Goal: Task Accomplishment & Management: Use online tool/utility

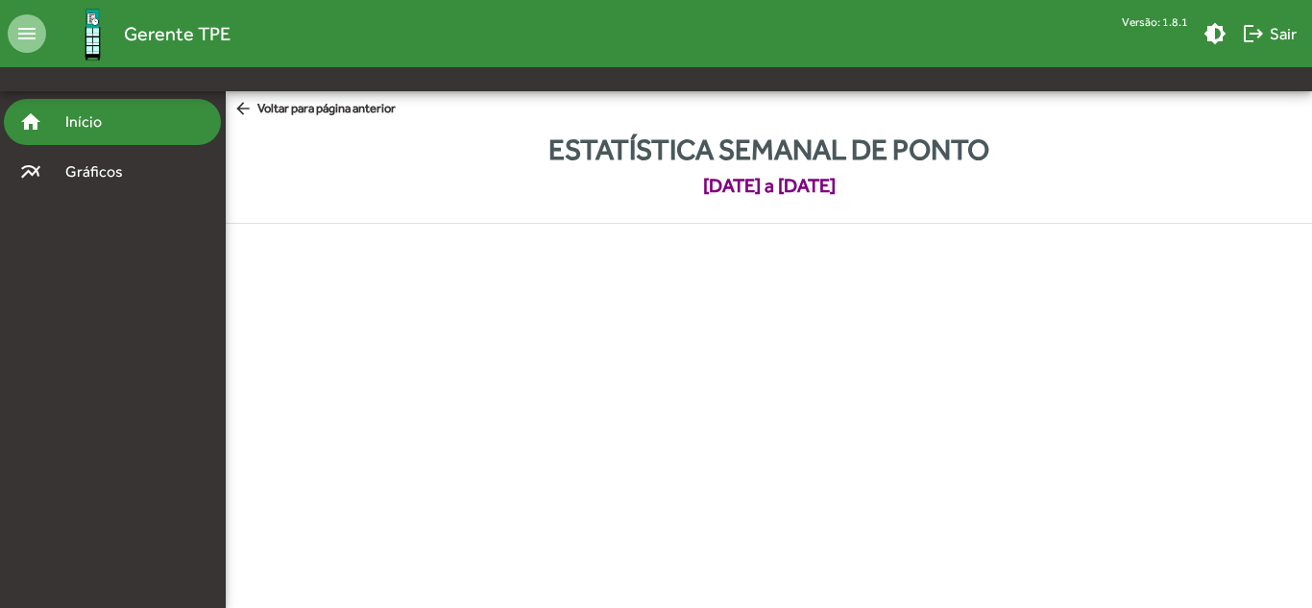
click at [66, 131] on span "Início" at bounding box center [92, 121] width 76 height 23
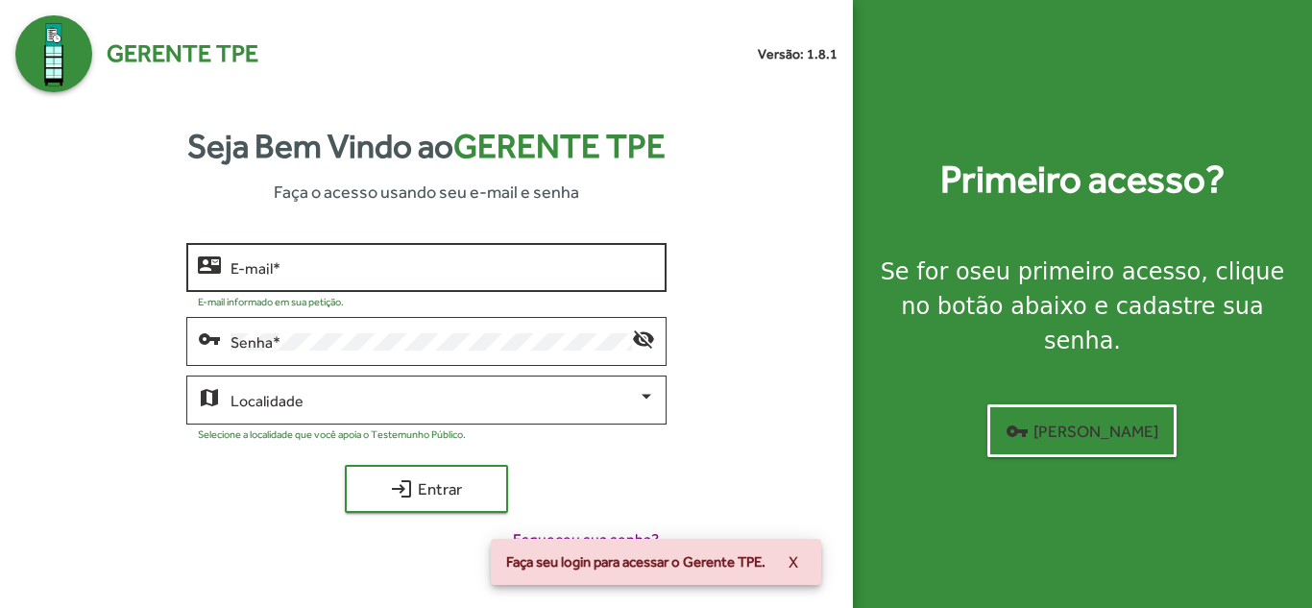
click at [400, 284] on div "E-mail *" at bounding box center [441, 265] width 423 height 53
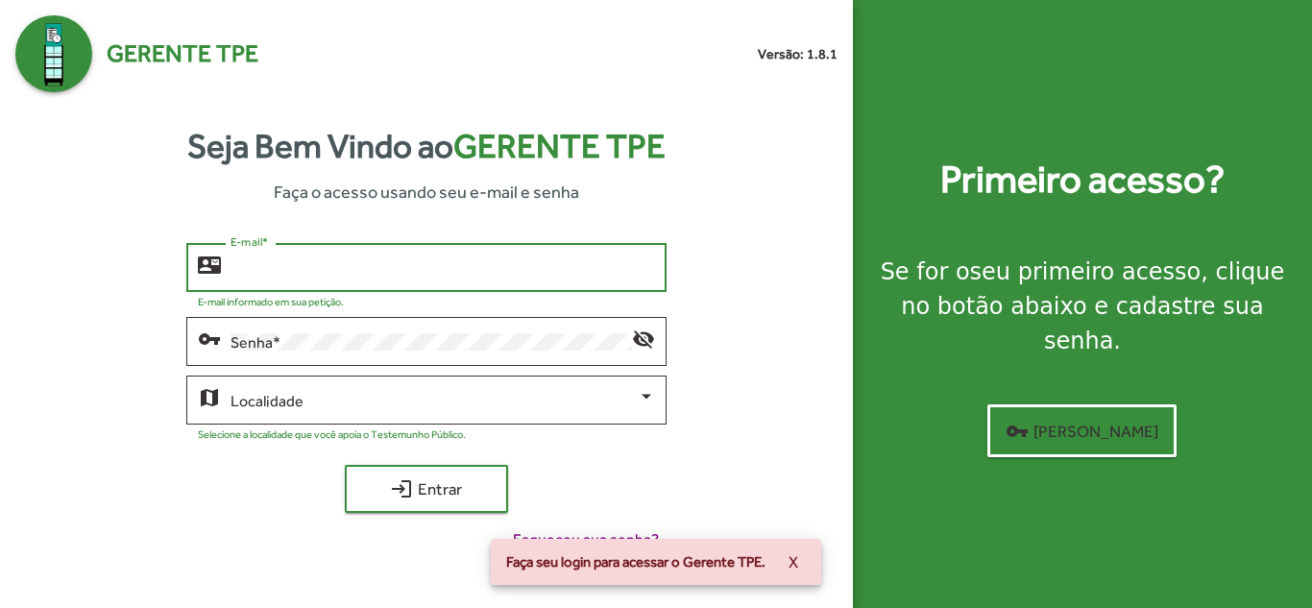
click at [392, 269] on input "E-mail *" at bounding box center [441, 267] width 423 height 17
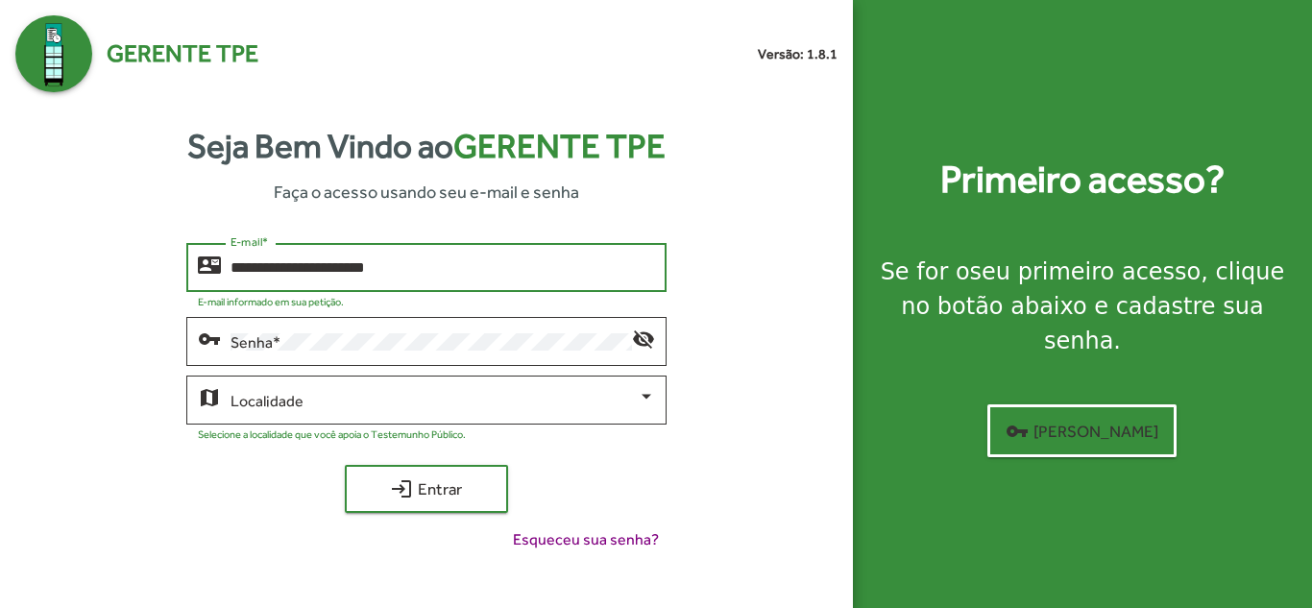
type input "**********"
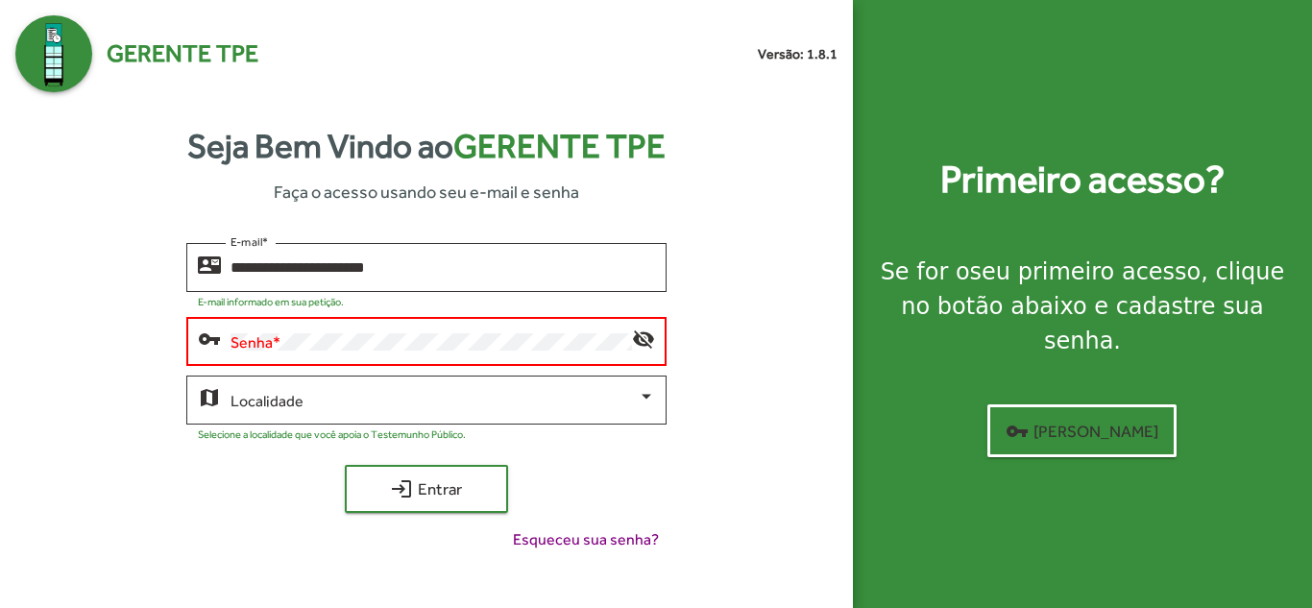
click at [475, 328] on div "Senha *" at bounding box center [430, 339] width 400 height 53
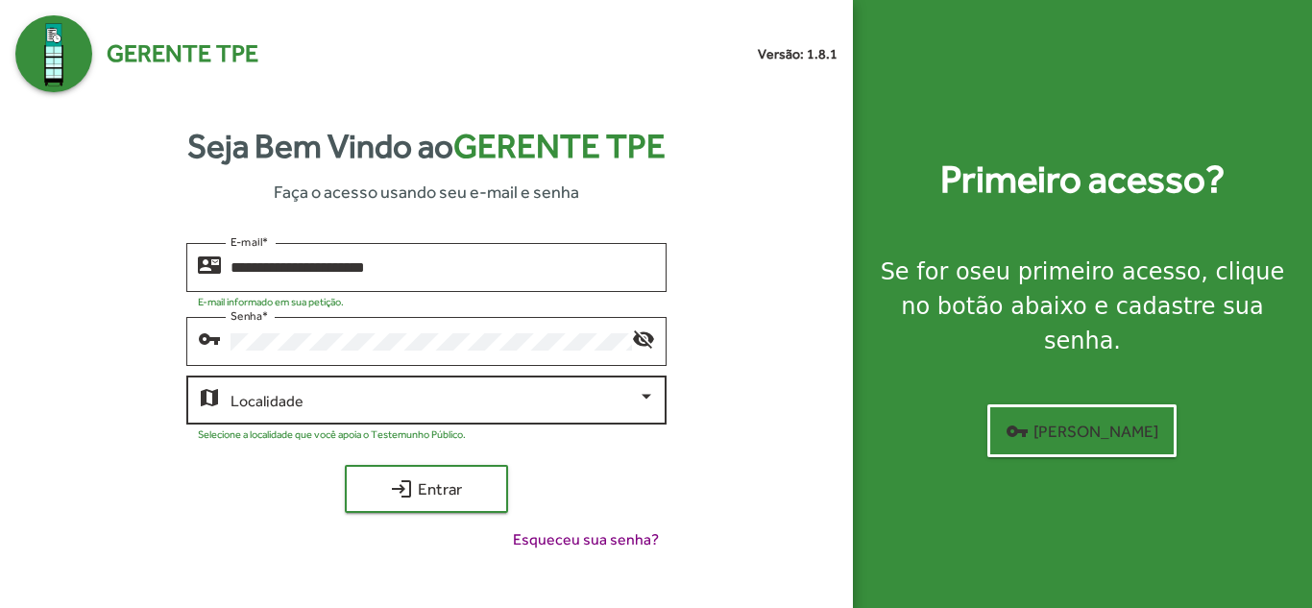
click at [412, 413] on div "Localidade" at bounding box center [441, 398] width 423 height 53
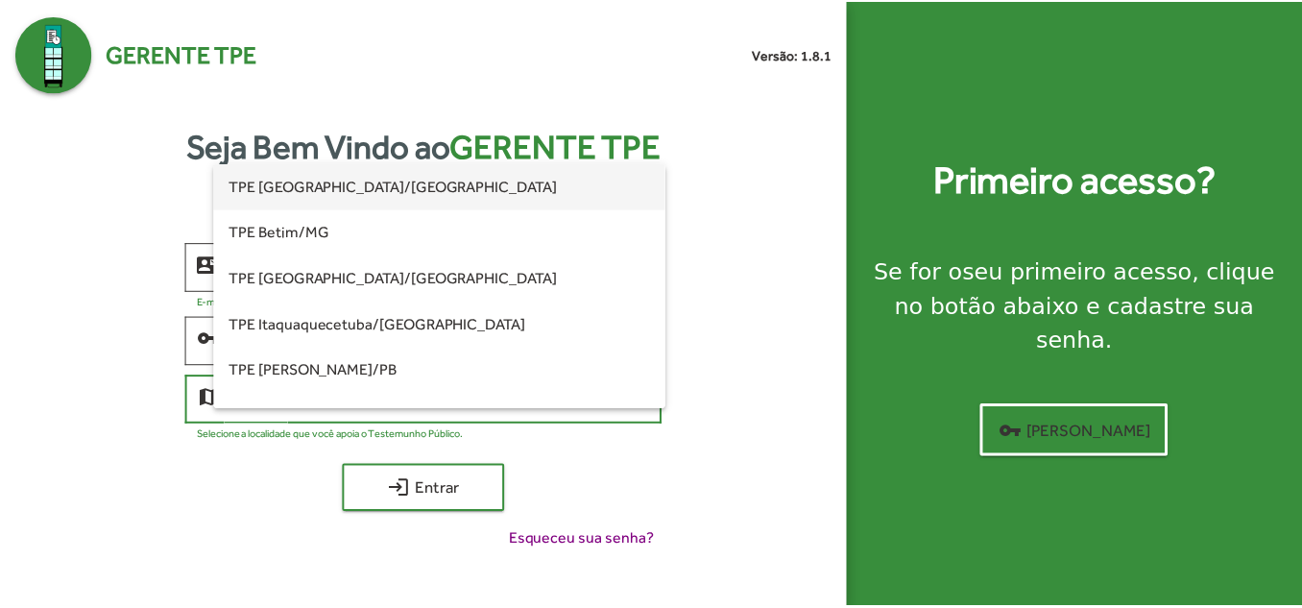
scroll to position [480, 0]
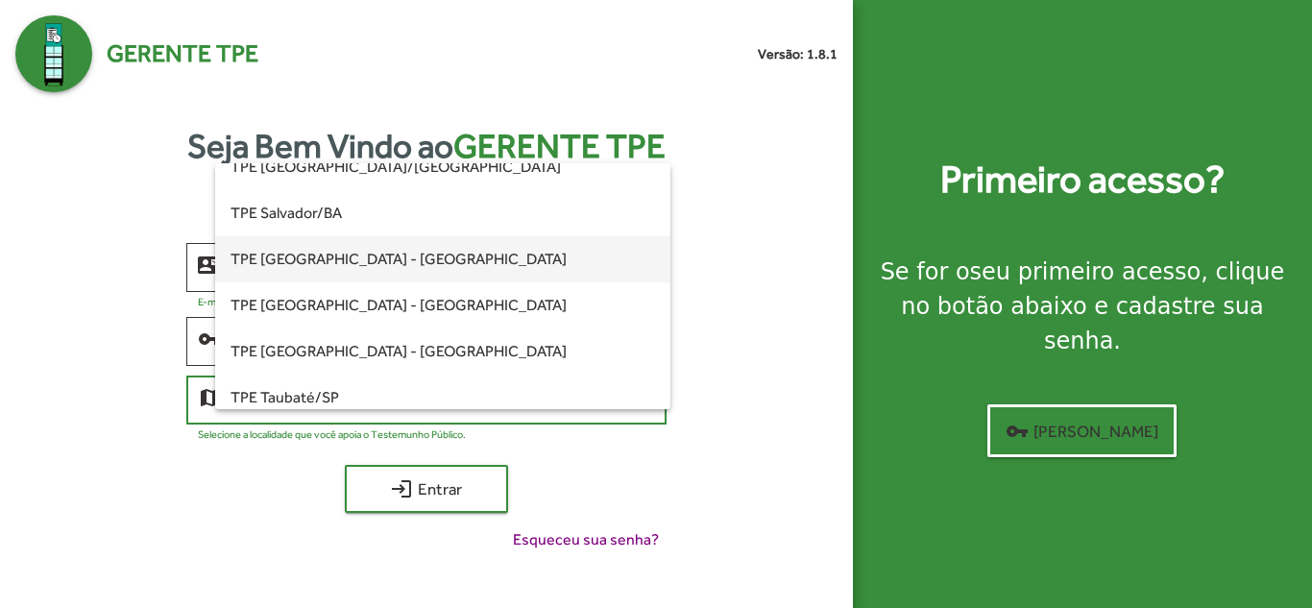
click at [373, 260] on span "TPE [GEOGRAPHIC_DATA] - [GEOGRAPHIC_DATA]" at bounding box center [441, 259] width 423 height 46
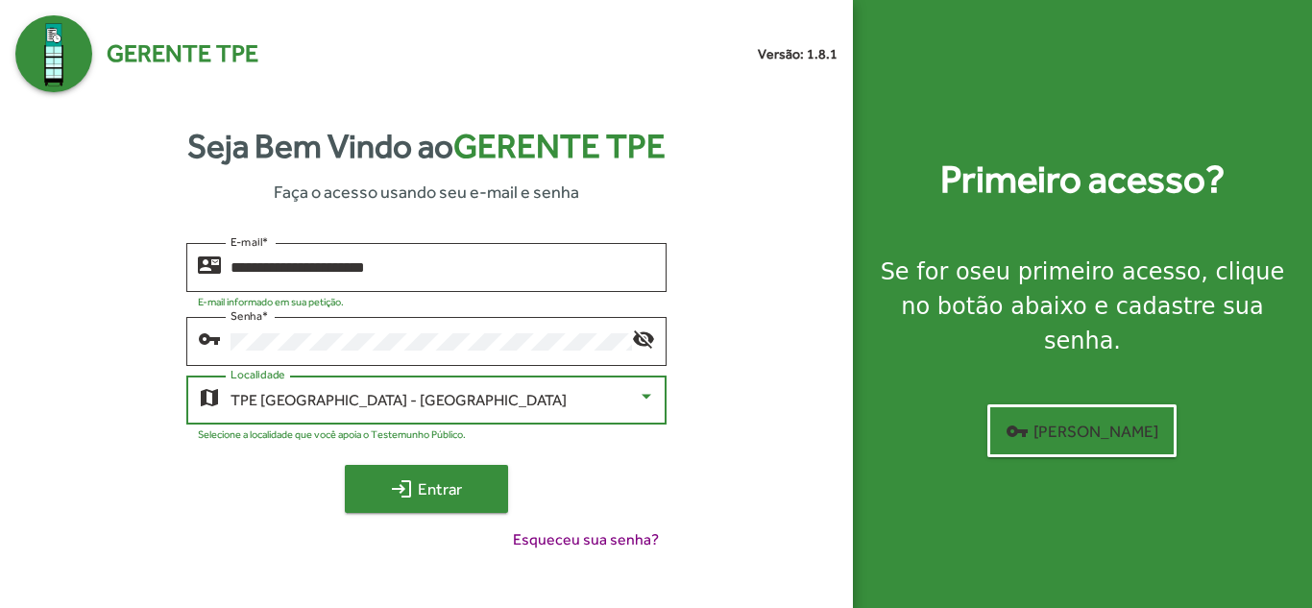
click at [426, 484] on span "login Entrar" at bounding box center [426, 488] width 129 height 35
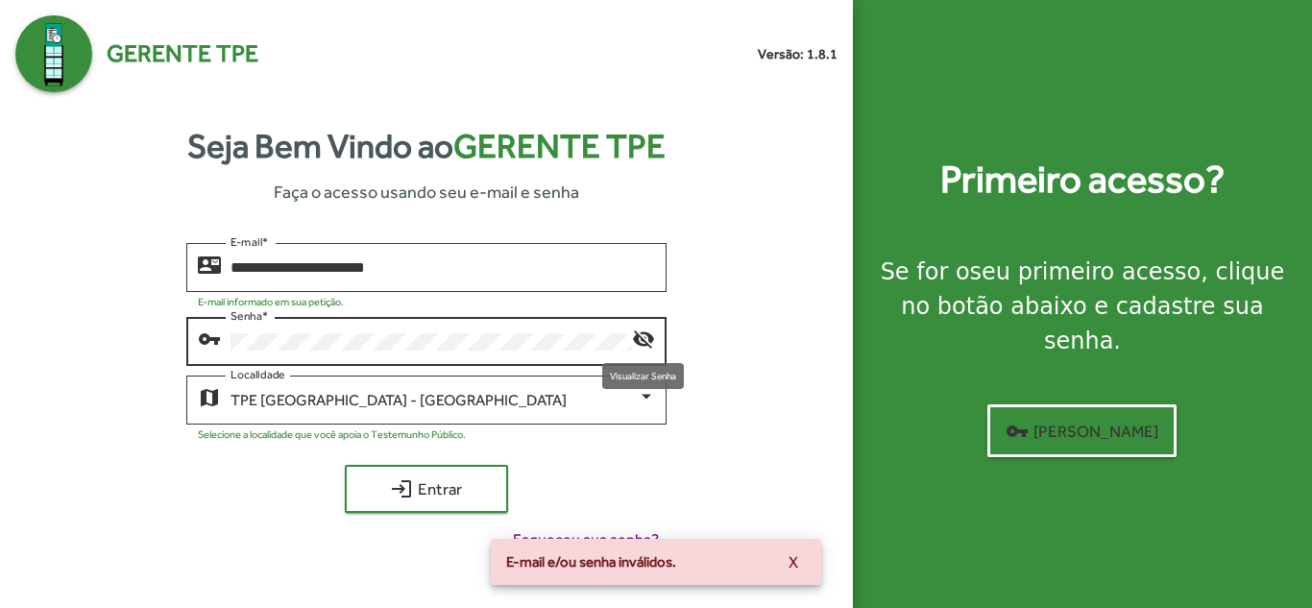
click at [647, 339] on mat-icon "visibility_off" at bounding box center [643, 337] width 23 height 23
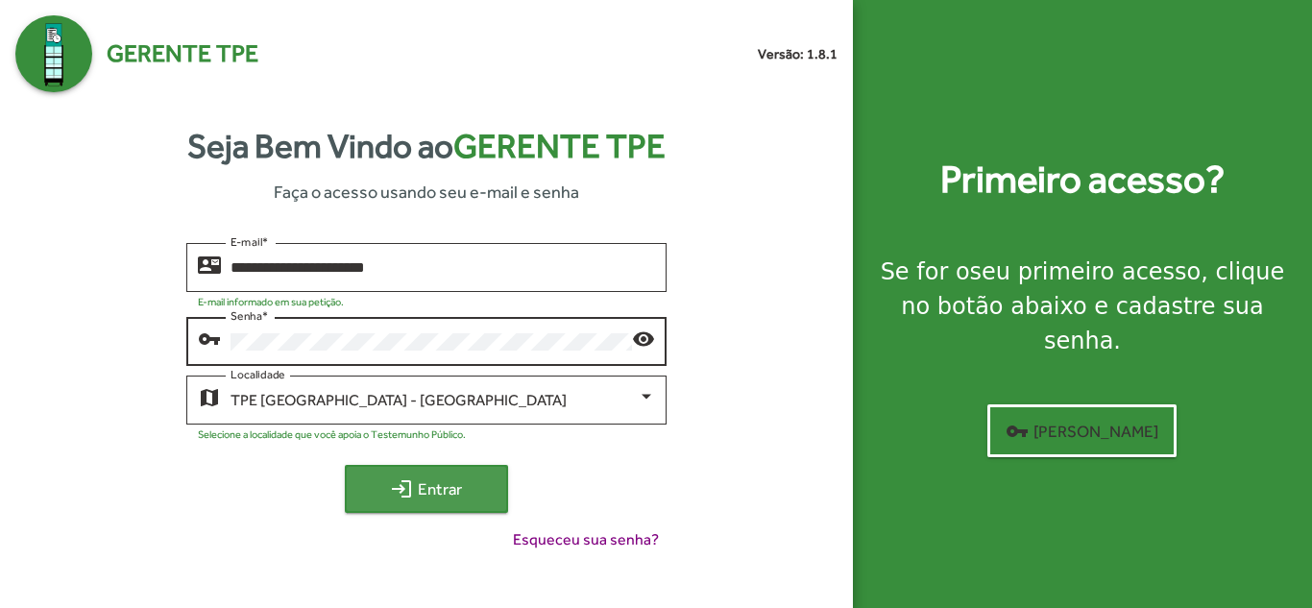
click at [429, 481] on span "login Entrar" at bounding box center [426, 488] width 129 height 35
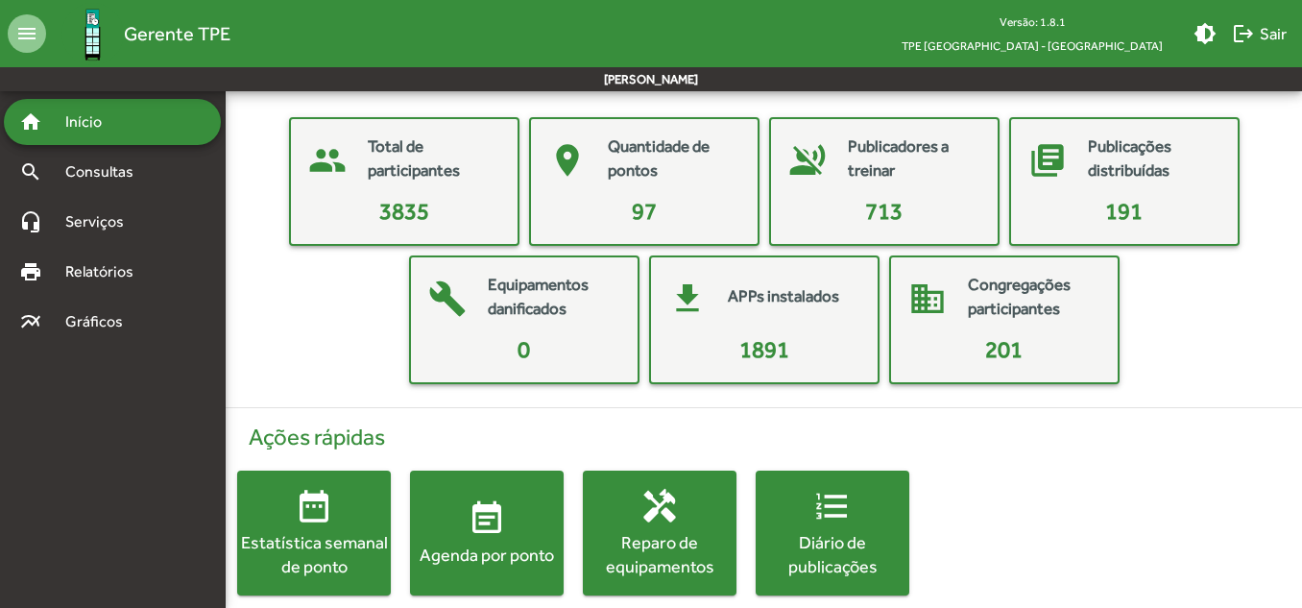
scroll to position [97, 0]
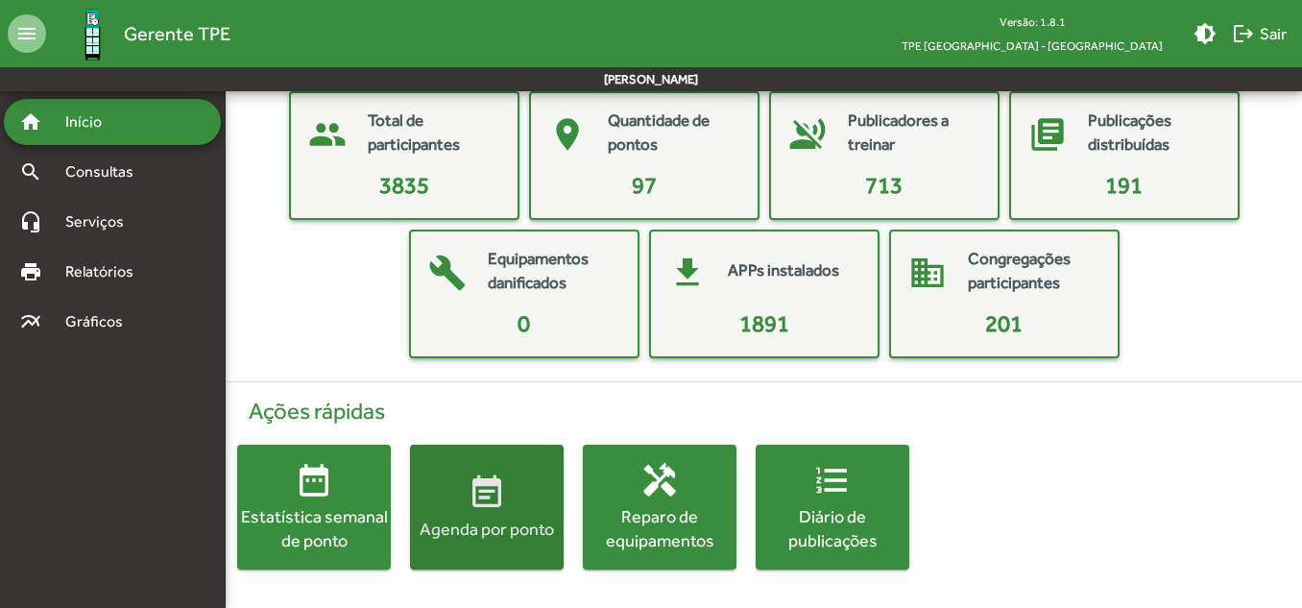
click at [480, 507] on mat-icon "event_note" at bounding box center [487, 492] width 38 height 38
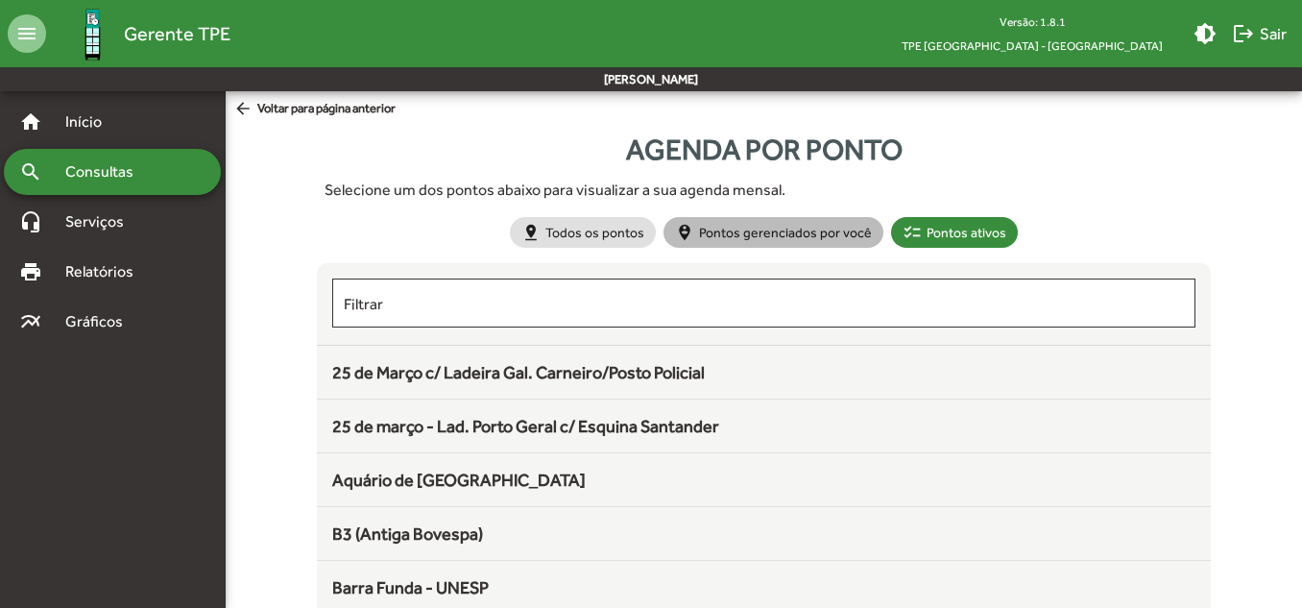
click at [785, 237] on mat-chip "person_pin_circle Pontos gerenciados por você" at bounding box center [774, 232] width 220 height 31
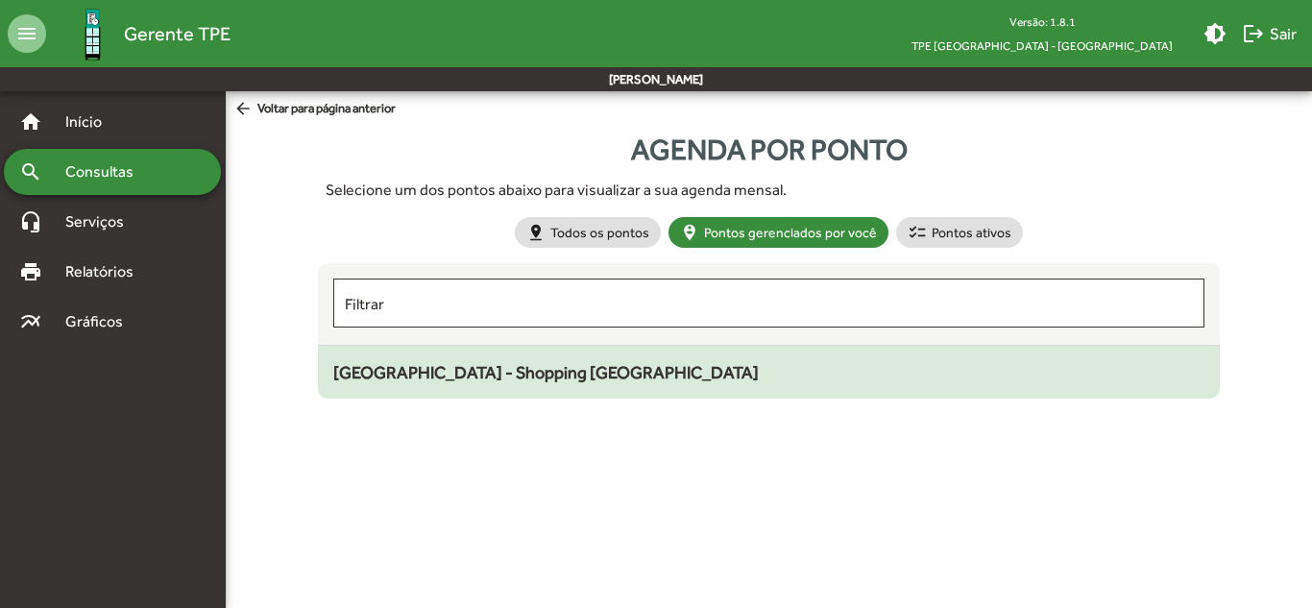
click at [458, 375] on span "[GEOGRAPHIC_DATA] - Shopping [GEOGRAPHIC_DATA]" at bounding box center [545, 372] width 425 height 20
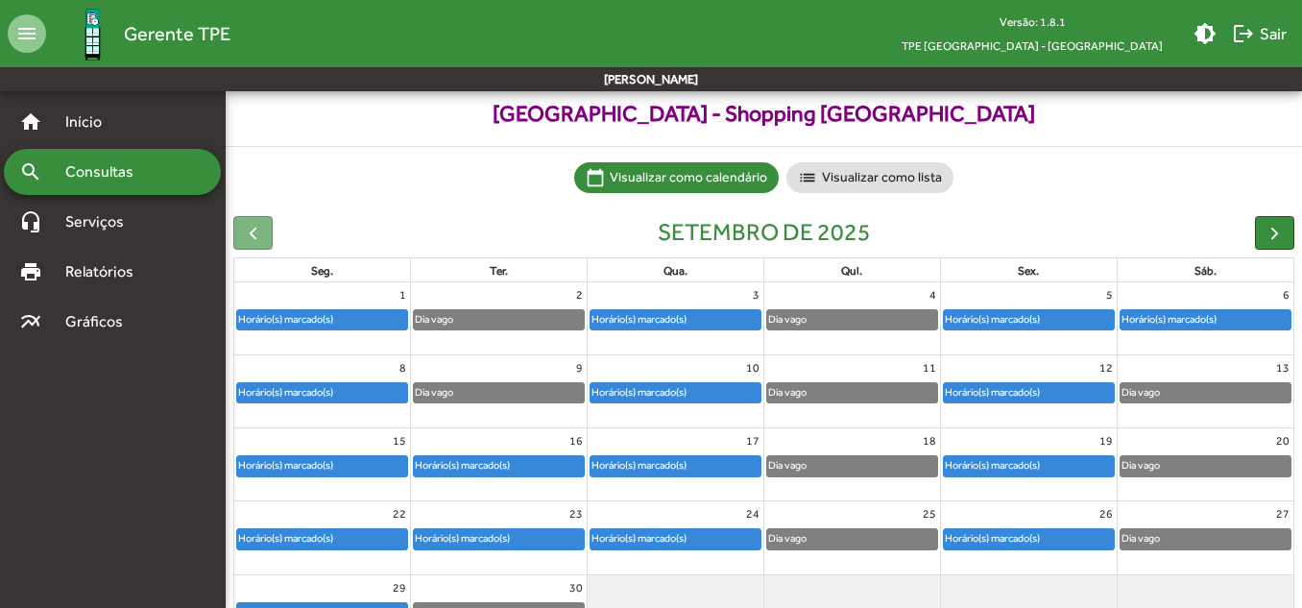
scroll to position [187, 0]
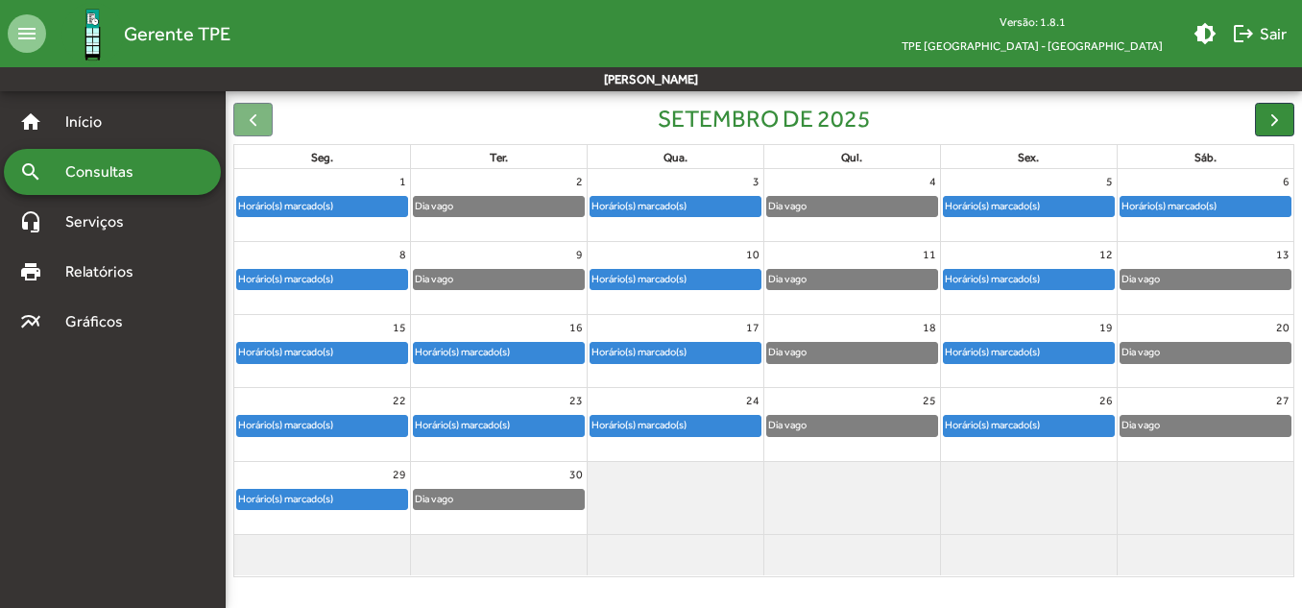
click at [308, 499] on div "Horário(s) marcado(s)" at bounding box center [285, 499] width 97 height 18
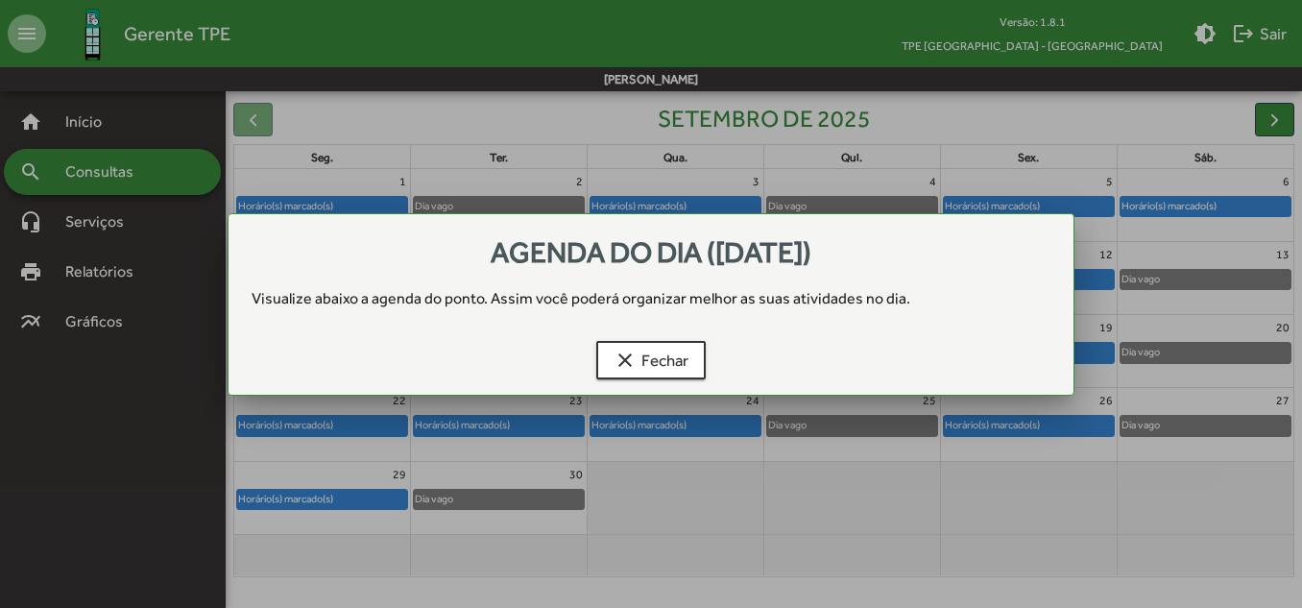
scroll to position [0, 0]
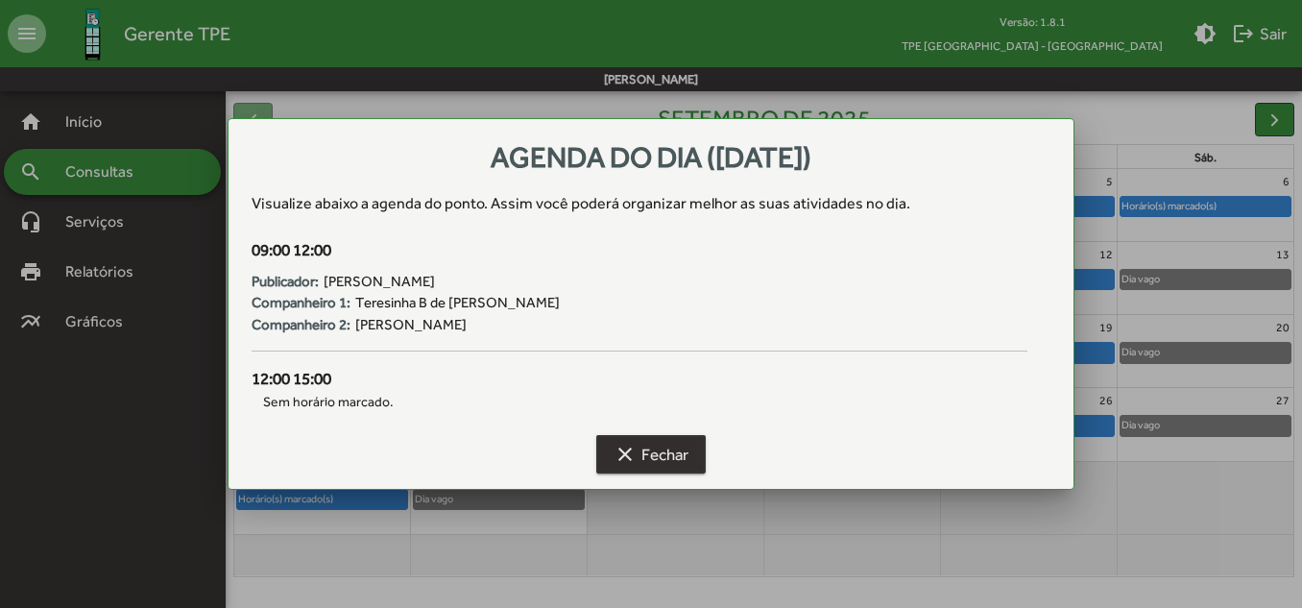
click at [660, 455] on span "clear Fechar" at bounding box center [651, 454] width 75 height 35
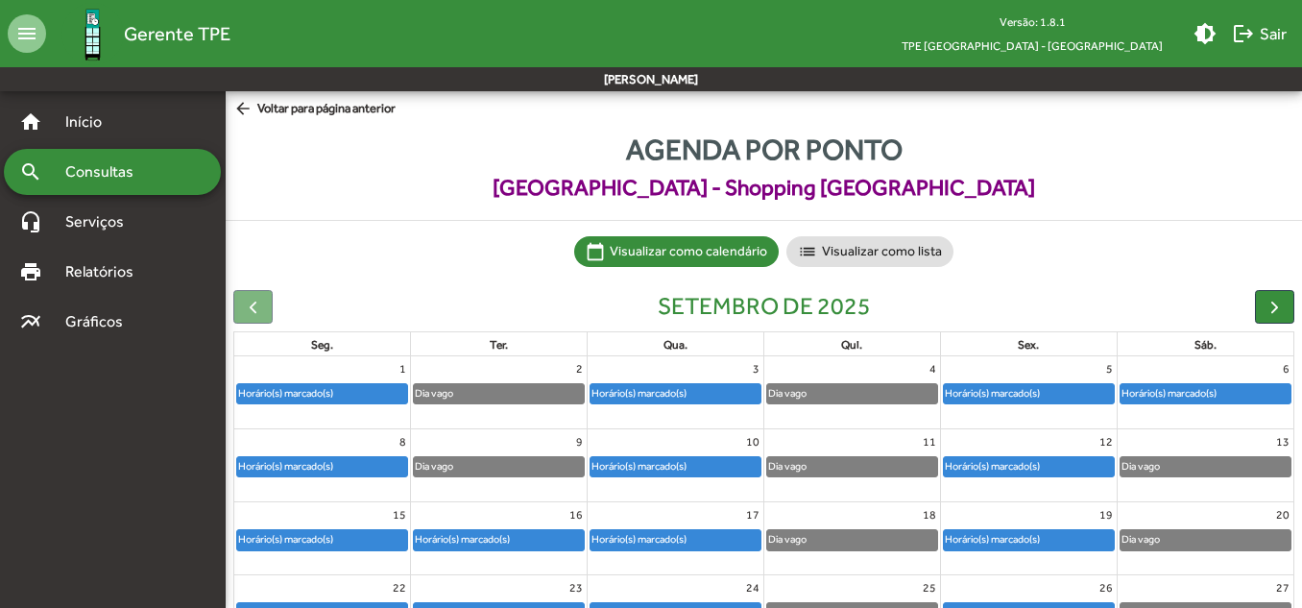
scroll to position [187, 0]
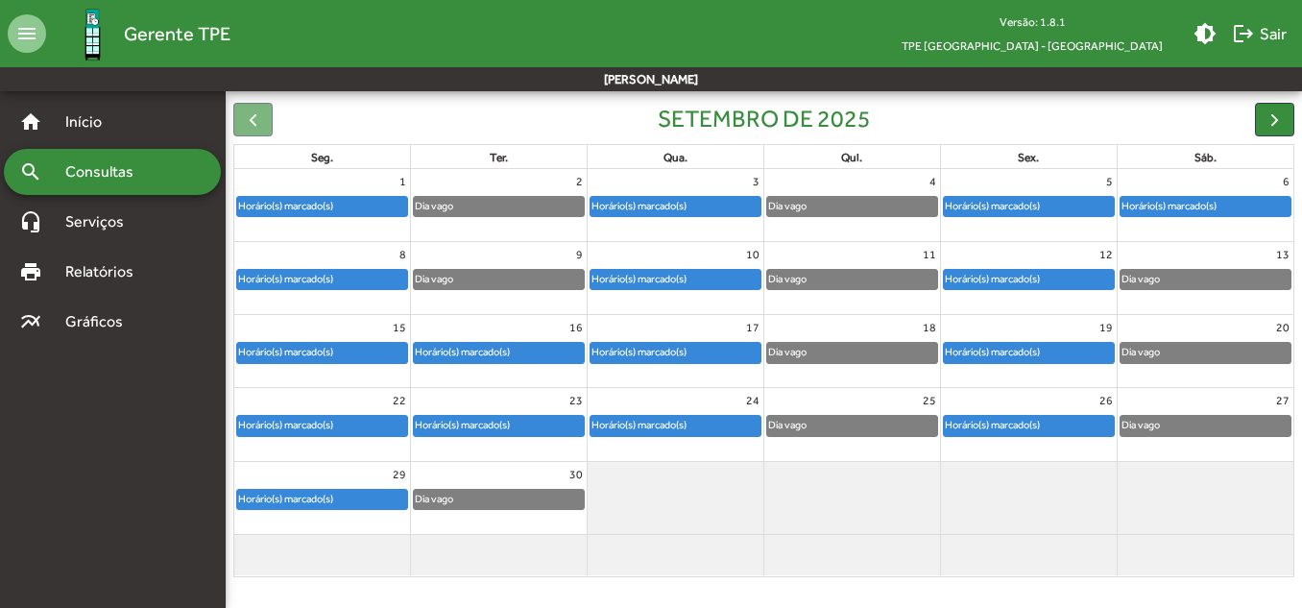
click at [507, 505] on div "Dia vago" at bounding box center [499, 499] width 170 height 19
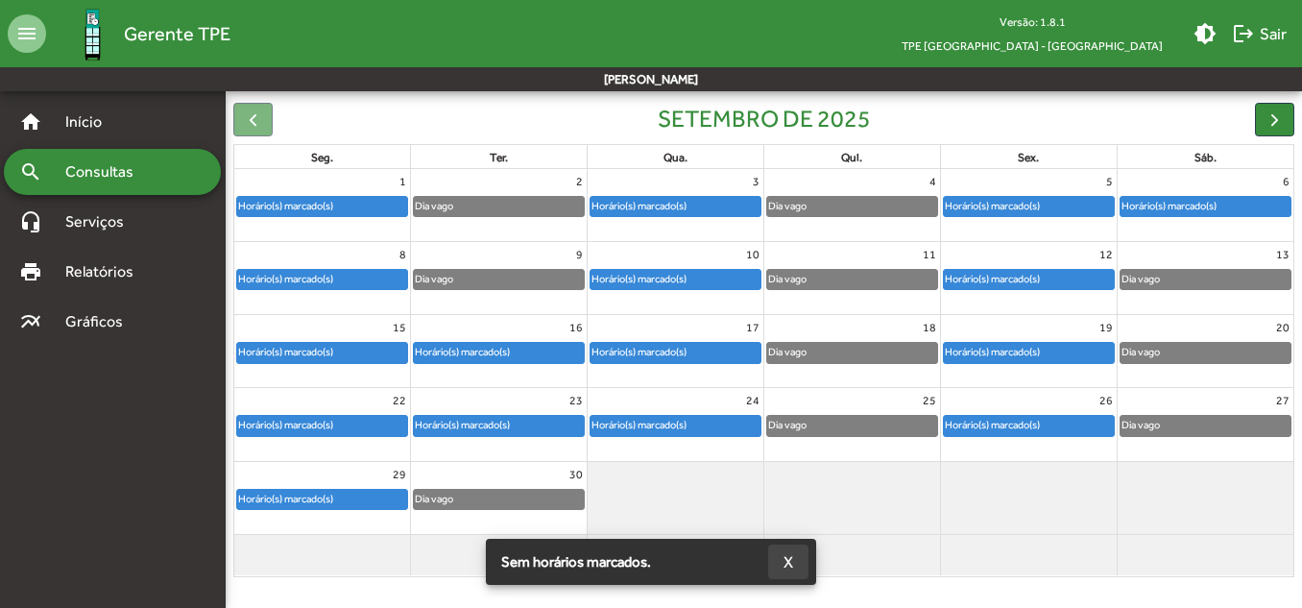
click at [785, 555] on span "X" at bounding box center [789, 561] width 10 height 35
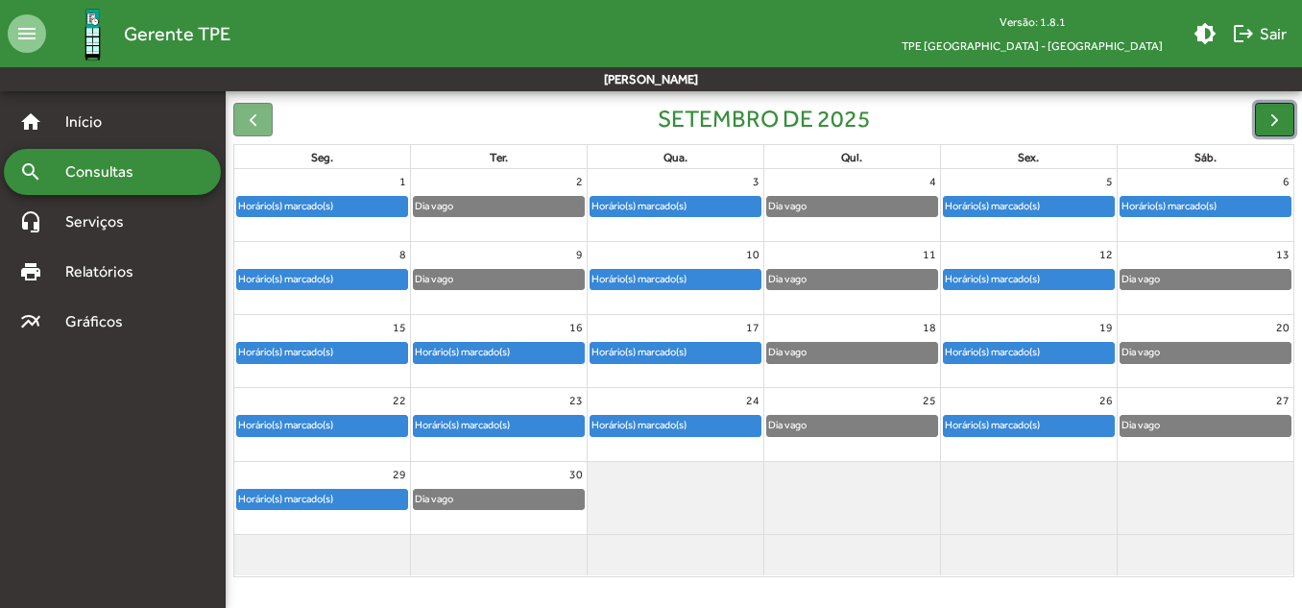
click at [1269, 120] on span "button" at bounding box center [1275, 119] width 20 height 20
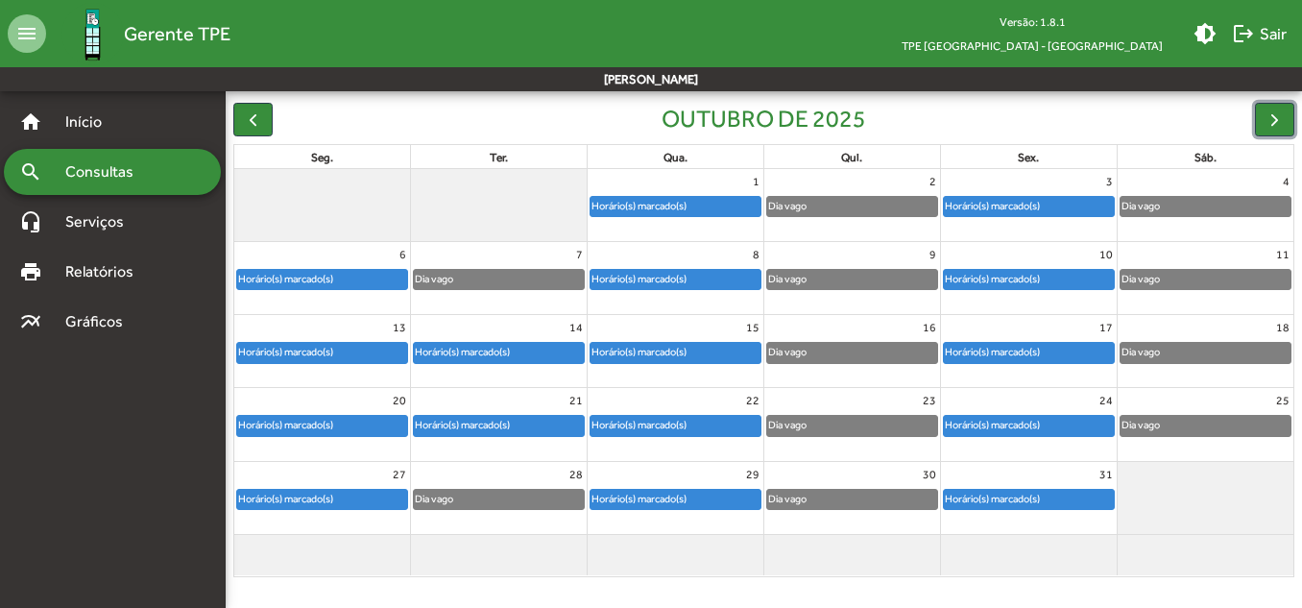
click at [632, 214] on div "Horário(s) marcado(s)" at bounding box center [639, 206] width 97 height 18
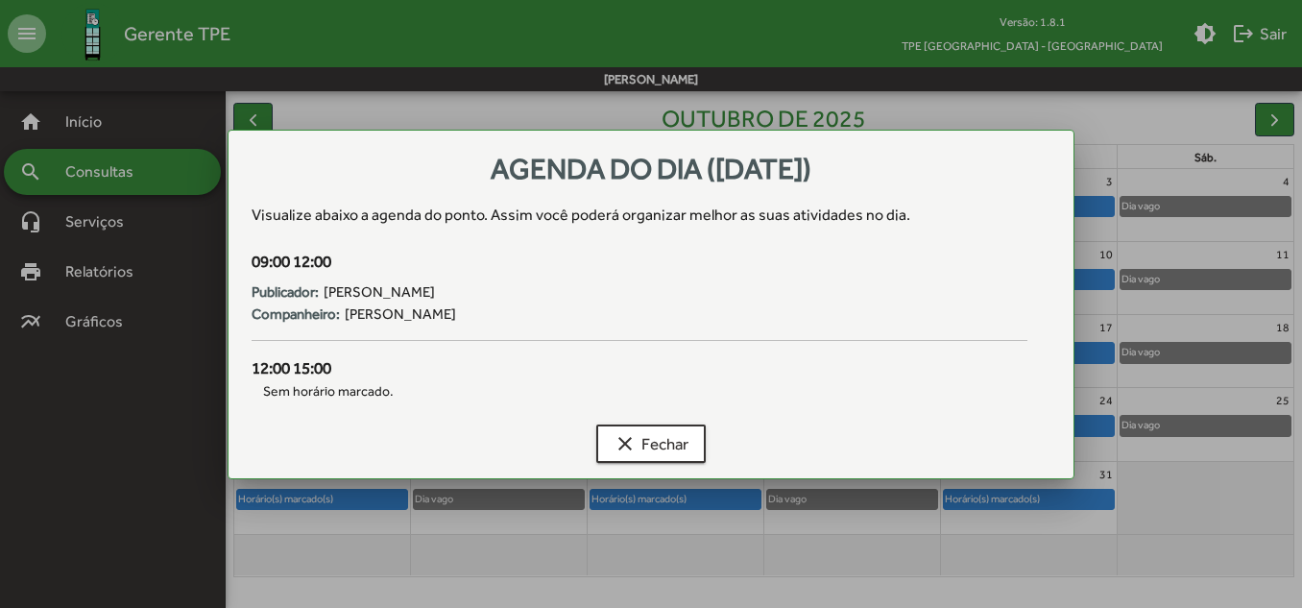
scroll to position [0, 0]
drag, startPoint x: 658, startPoint y: 438, endPoint x: 740, endPoint y: 365, distance: 110.2
click at [659, 438] on span "clear Fechar" at bounding box center [651, 443] width 75 height 35
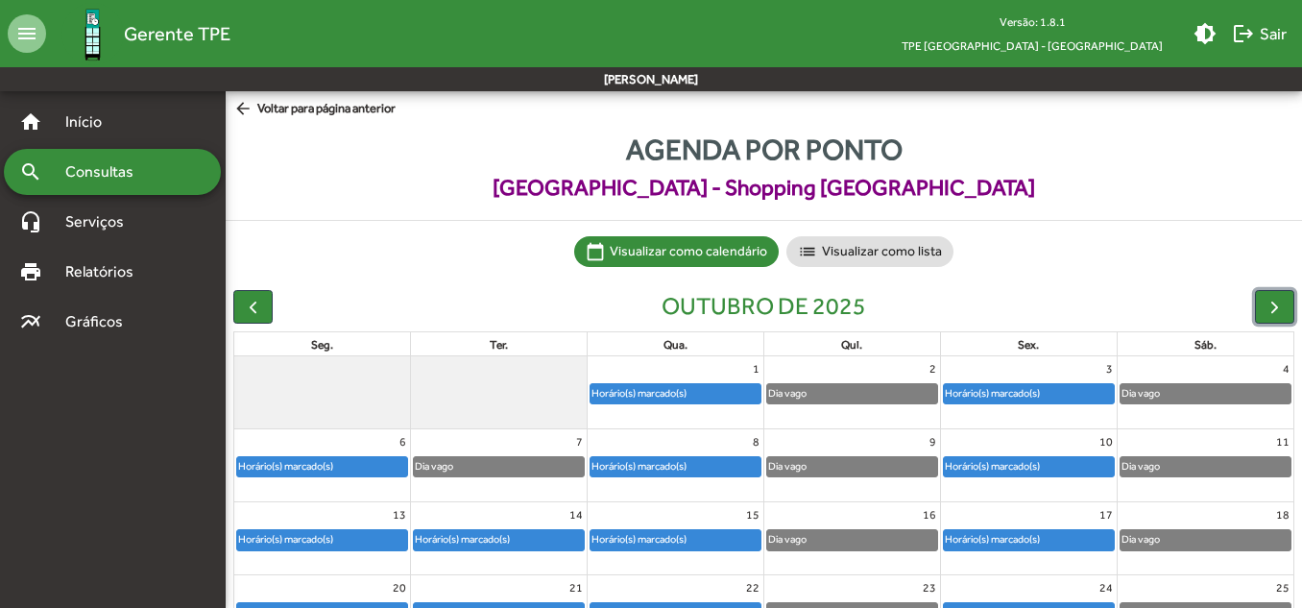
scroll to position [187, 0]
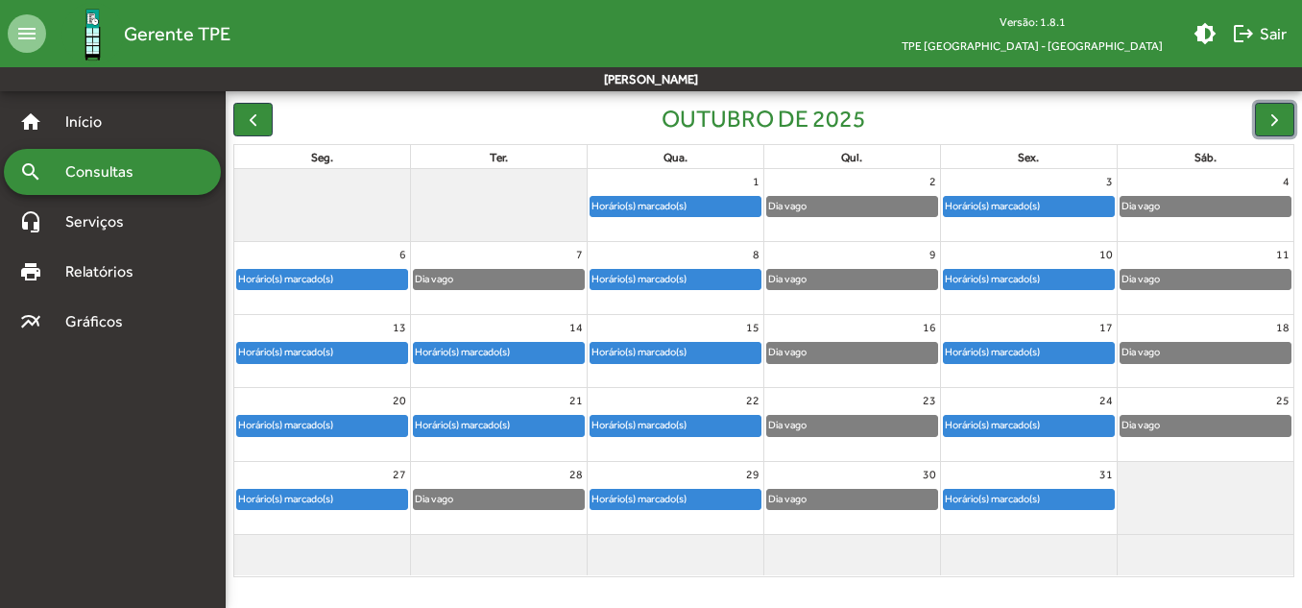
click at [831, 209] on div "Dia vago" at bounding box center [852, 206] width 170 height 19
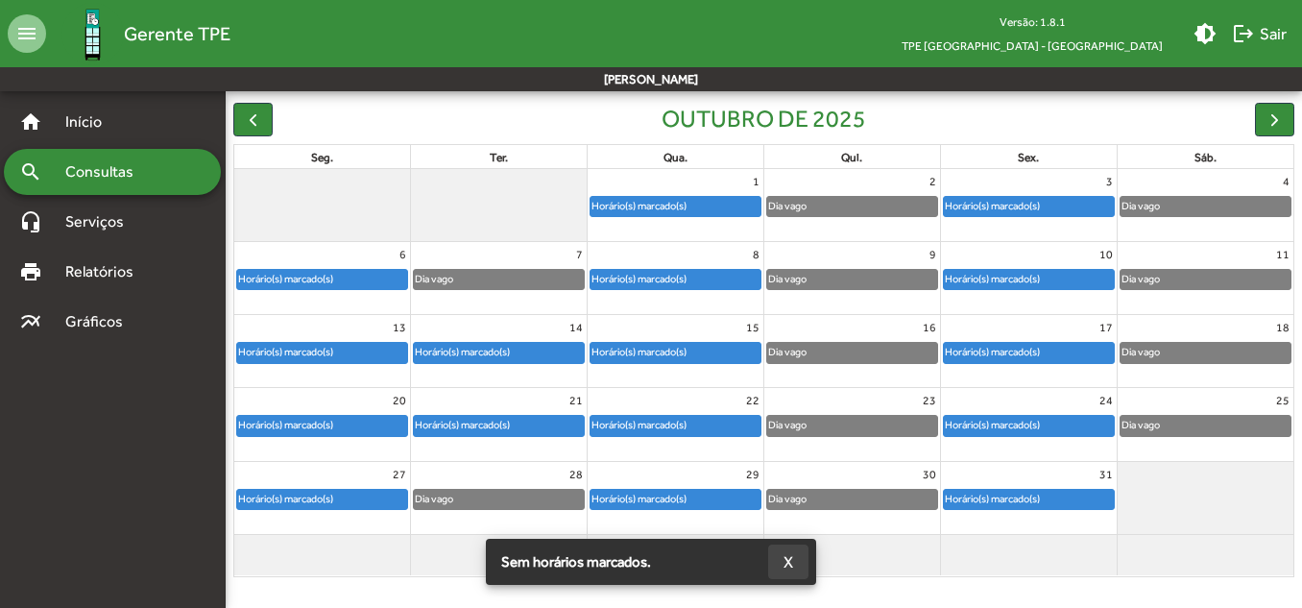
click at [795, 562] on button "X" at bounding box center [788, 561] width 40 height 35
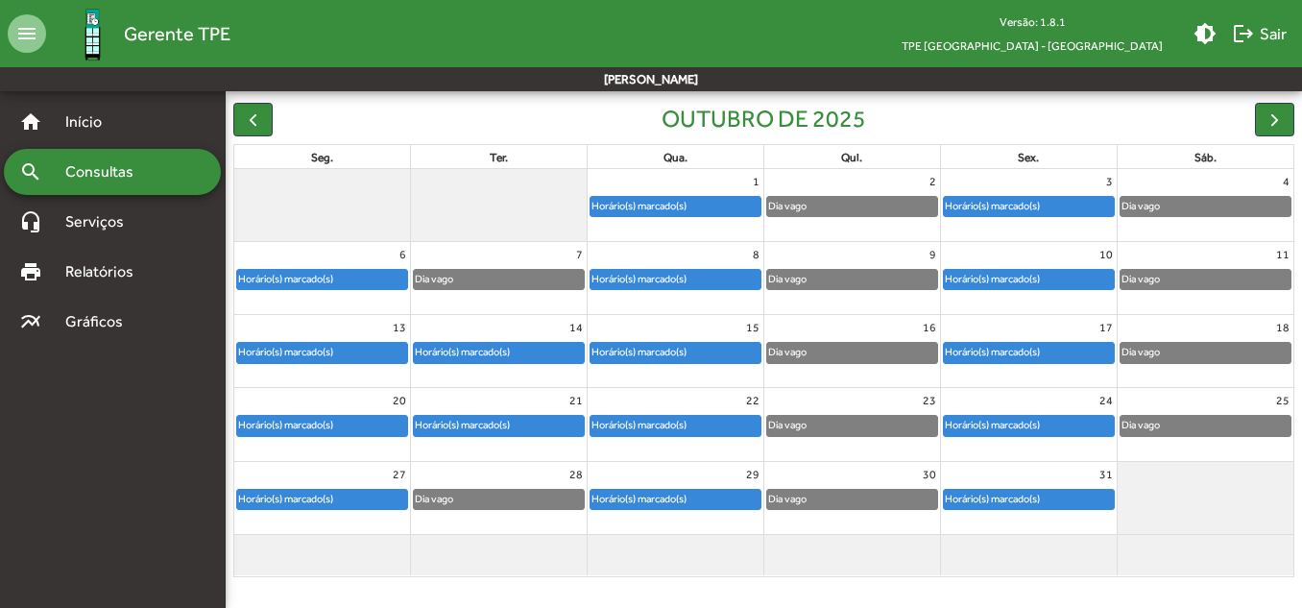
click at [1027, 211] on div "Horário(s) marcado(s)" at bounding box center [992, 206] width 97 height 18
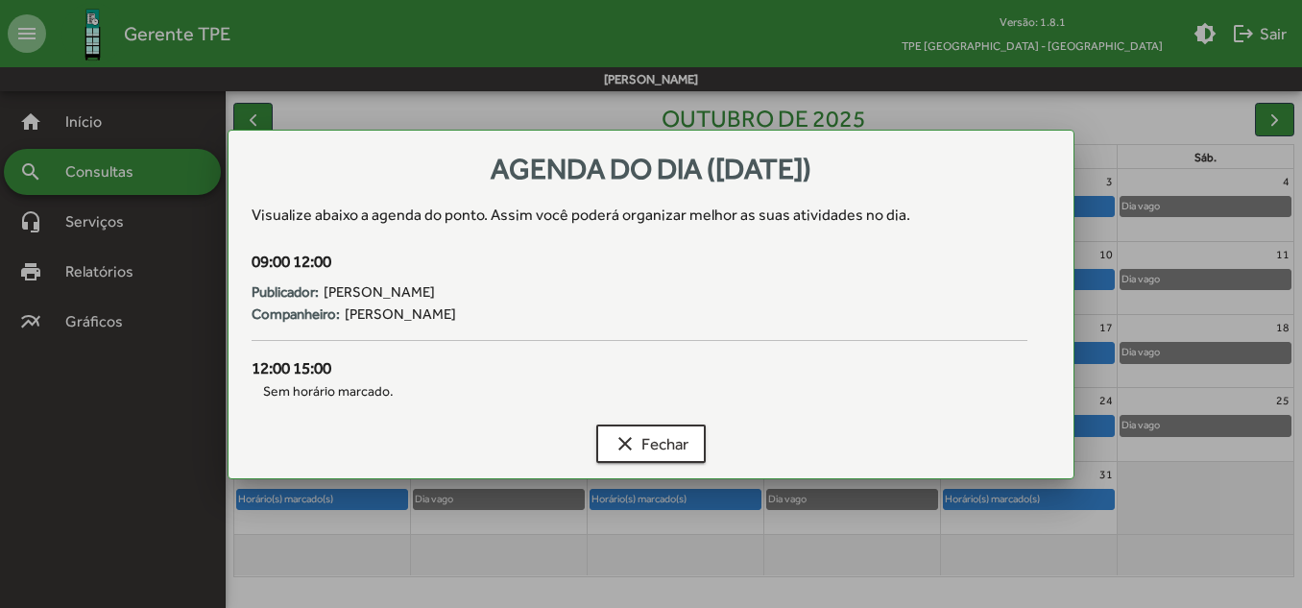
scroll to position [0, 0]
drag, startPoint x: 662, startPoint y: 436, endPoint x: 1039, endPoint y: 241, distance: 424.8
click at [663, 436] on span "clear Fechar" at bounding box center [651, 443] width 75 height 35
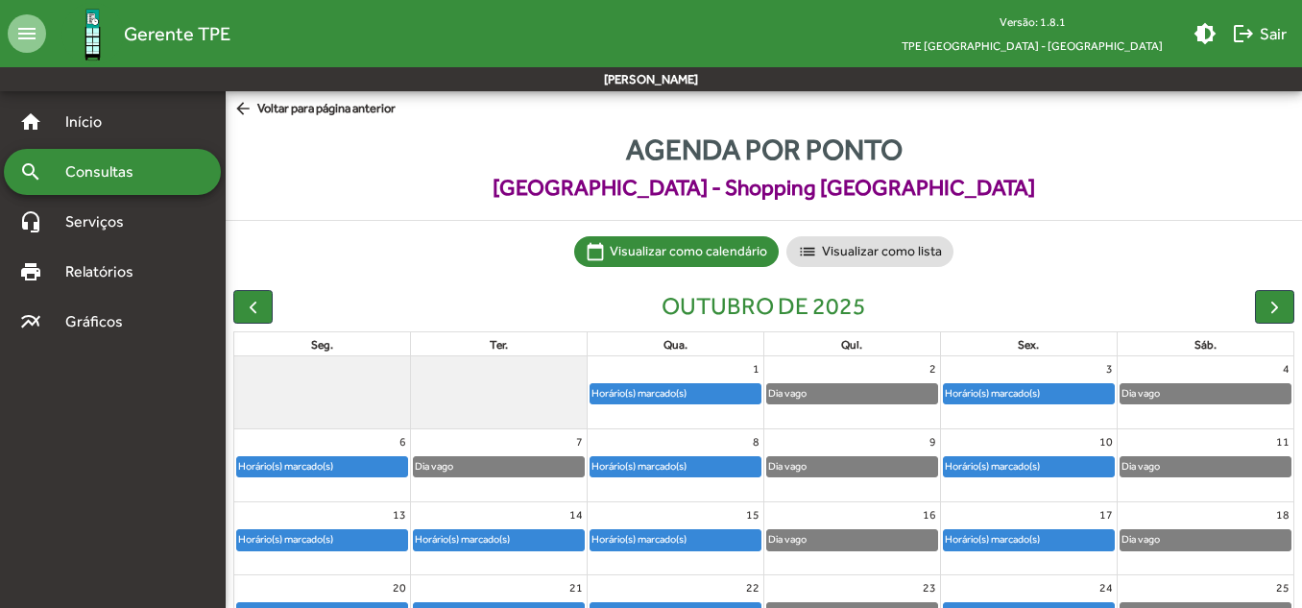
scroll to position [187, 0]
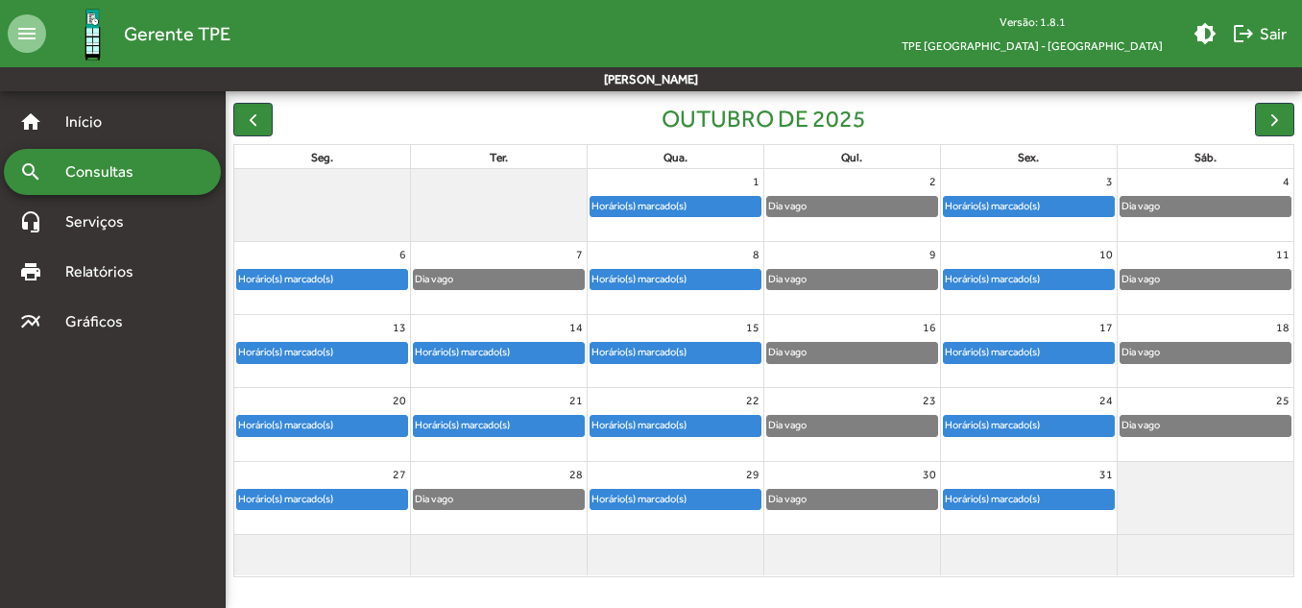
click at [1171, 201] on div "Dia vago" at bounding box center [1206, 206] width 170 height 19
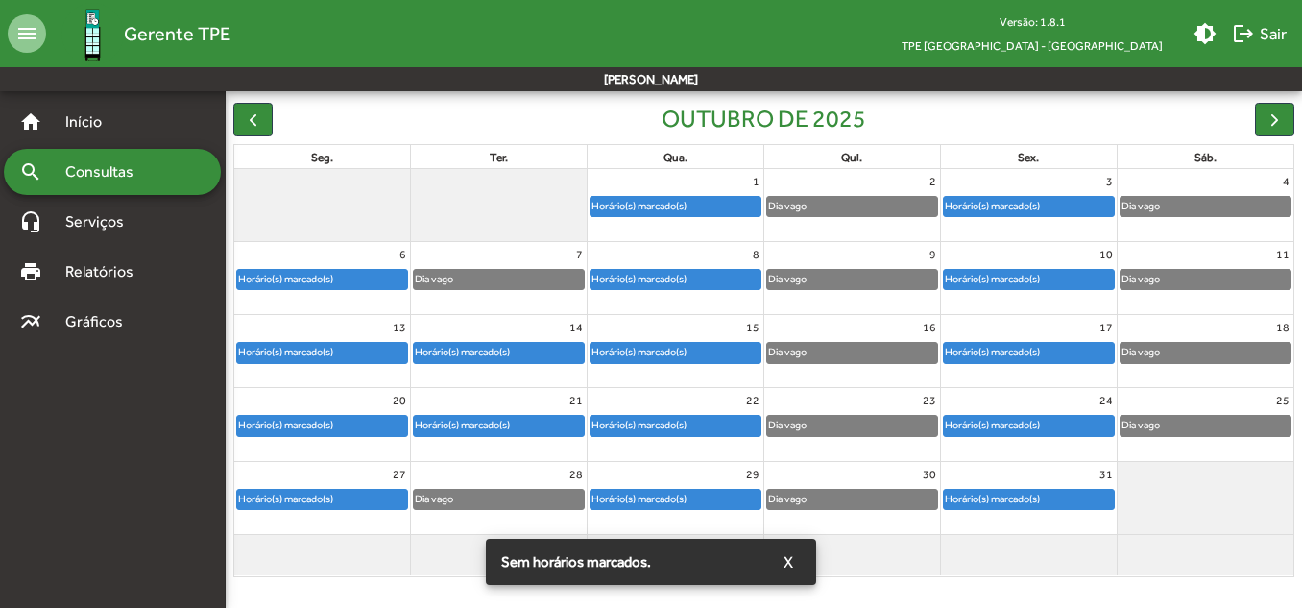
click at [784, 559] on span "X" at bounding box center [789, 561] width 10 height 35
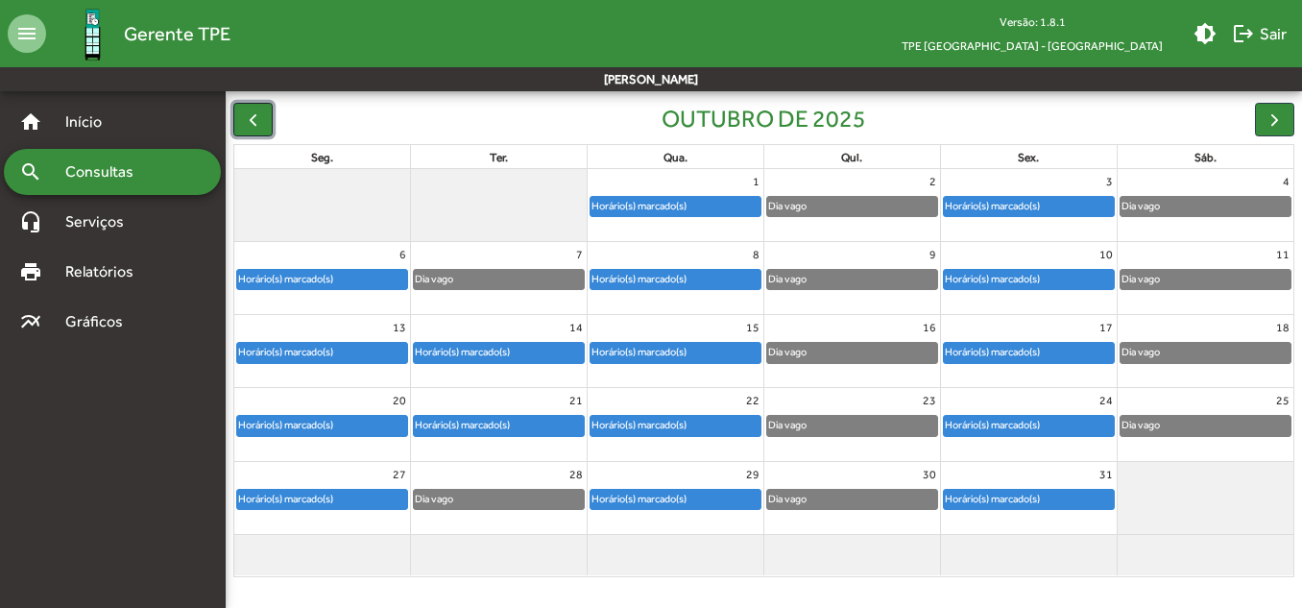
click at [264, 119] on button "button" at bounding box center [252, 120] width 39 height 34
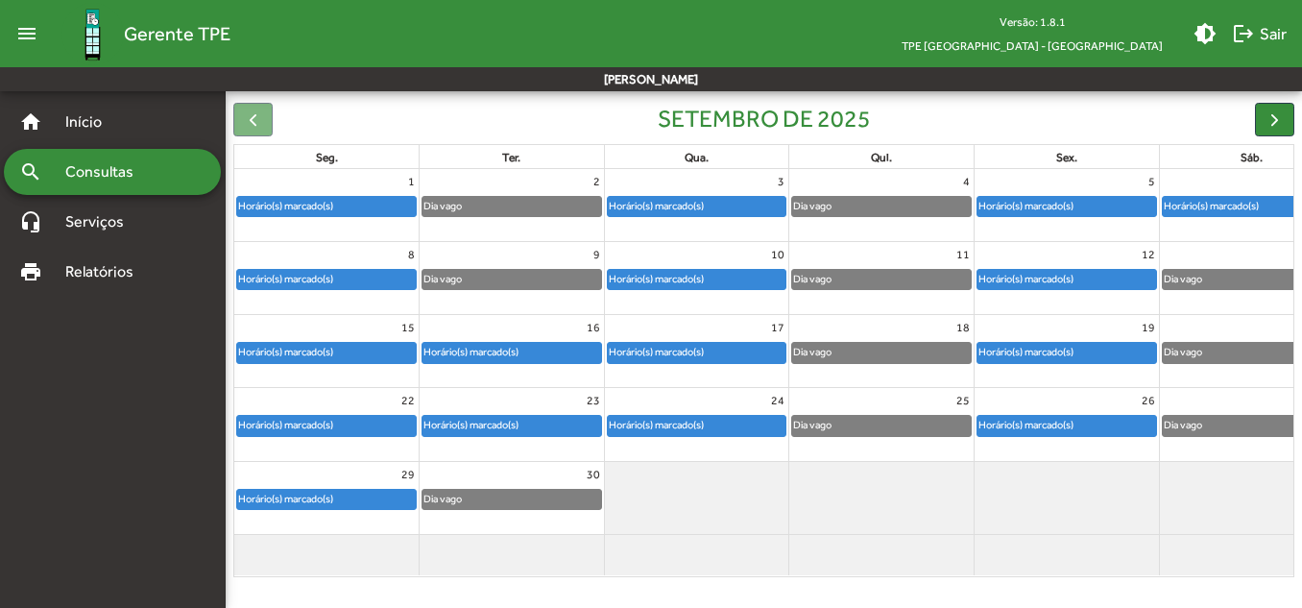
click at [278, 204] on div "Horário(s) marcado(s)" at bounding box center [285, 206] width 97 height 18
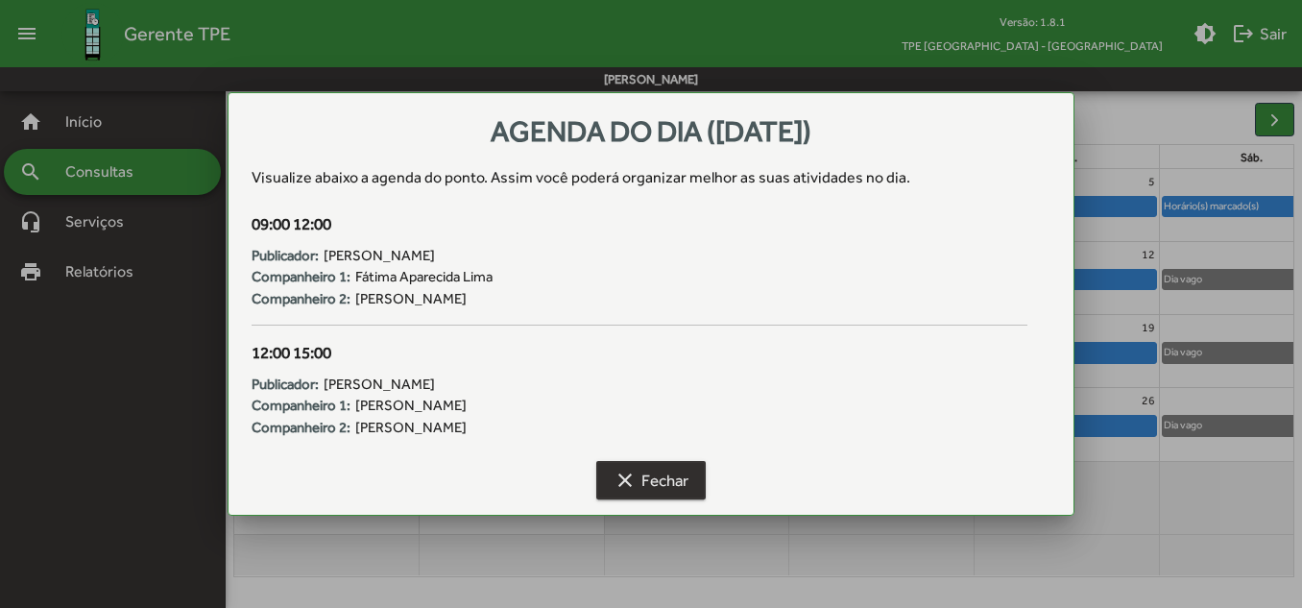
click at [660, 470] on span "clear Fechar" at bounding box center [651, 480] width 75 height 35
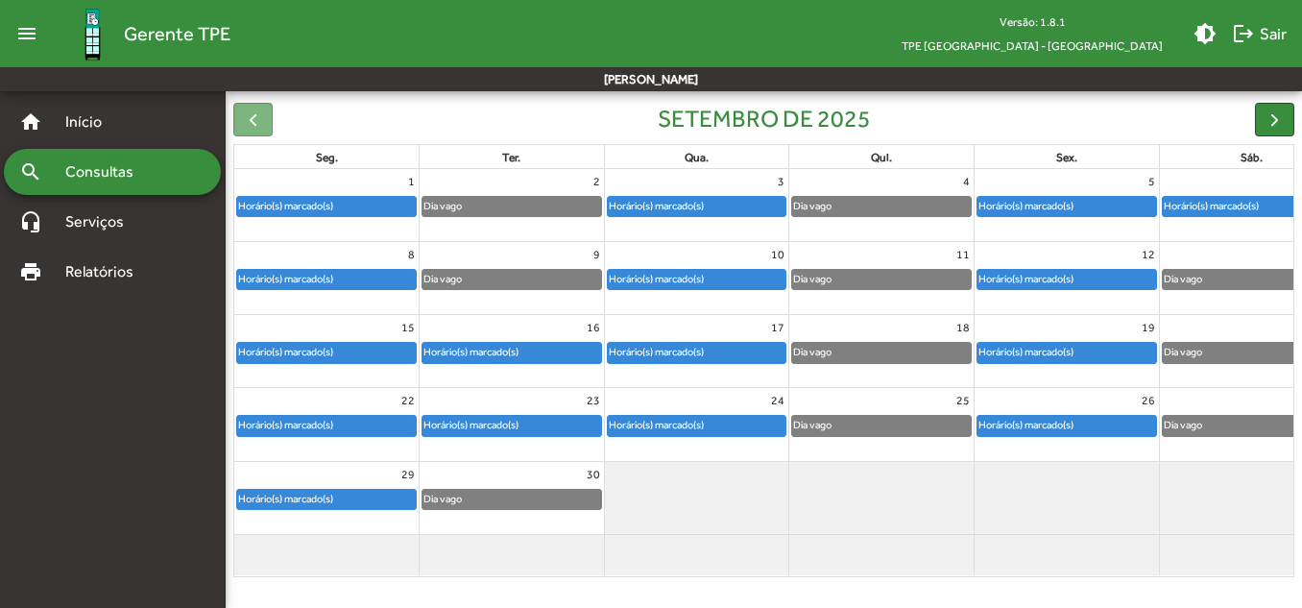
click at [327, 500] on div "Horário(s) marcado(s)" at bounding box center [285, 499] width 97 height 18
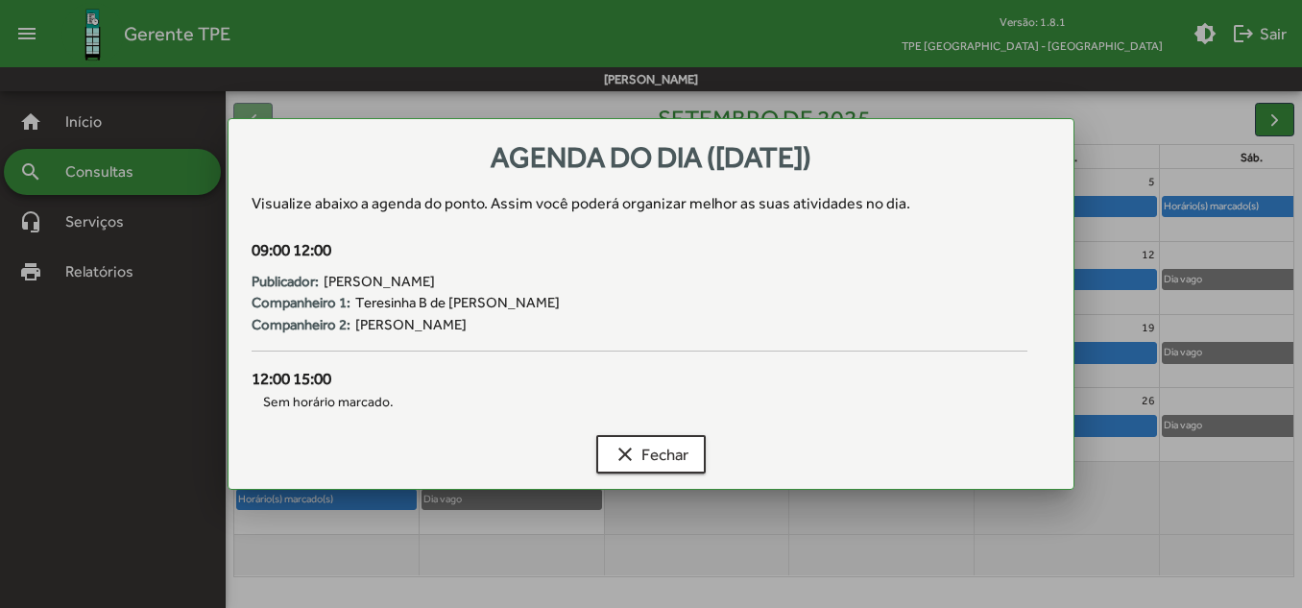
drag, startPoint x: 254, startPoint y: 382, endPoint x: 340, endPoint y: 372, distance: 87.1
click at [340, 372] on div "12:00 15:00" at bounding box center [639, 379] width 775 height 25
copy div "12:00 15:00"
click at [625, 448] on mat-icon "clear" at bounding box center [625, 454] width 23 height 23
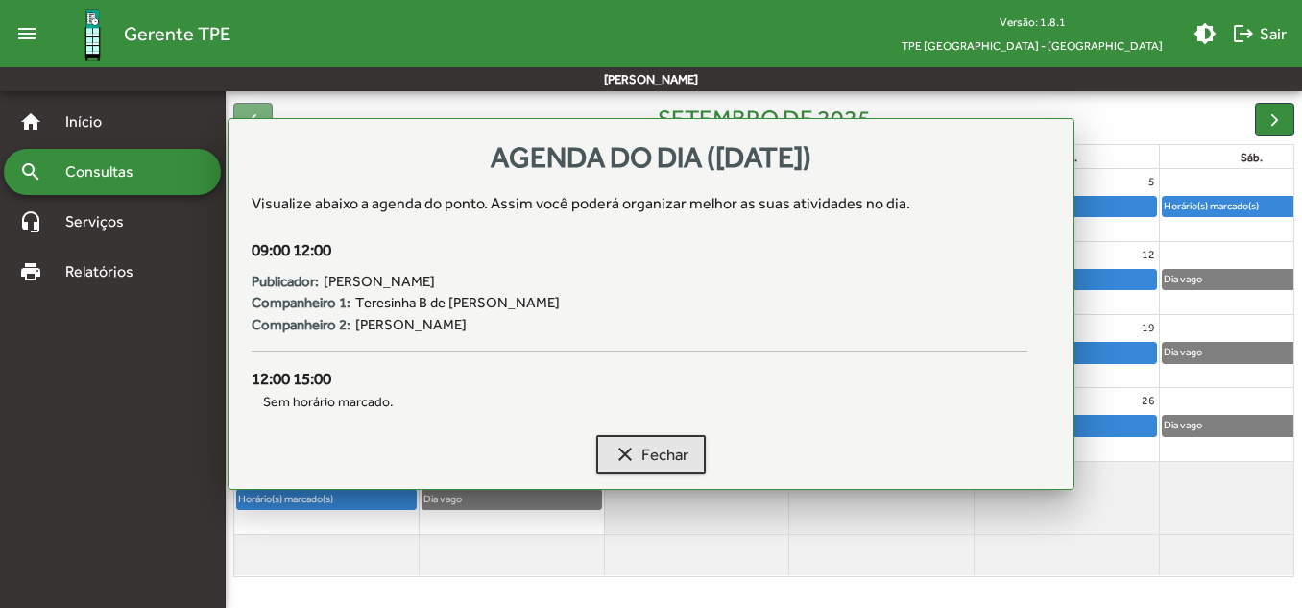
scroll to position [187, 0]
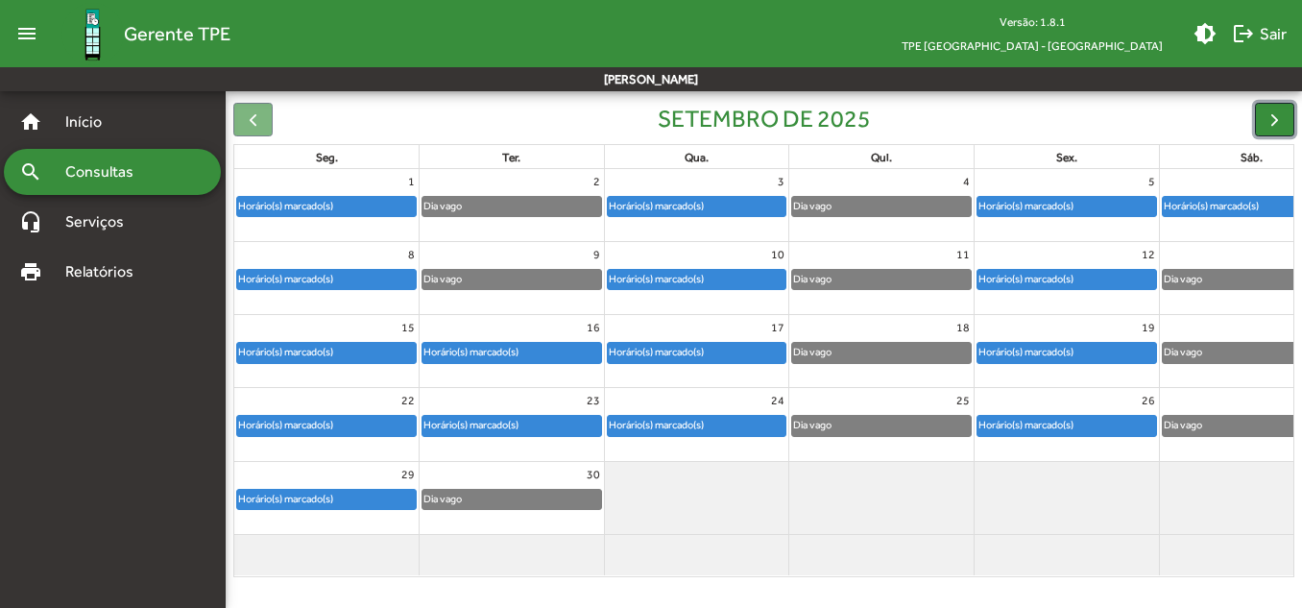
click at [1286, 121] on button "button" at bounding box center [1274, 120] width 39 height 34
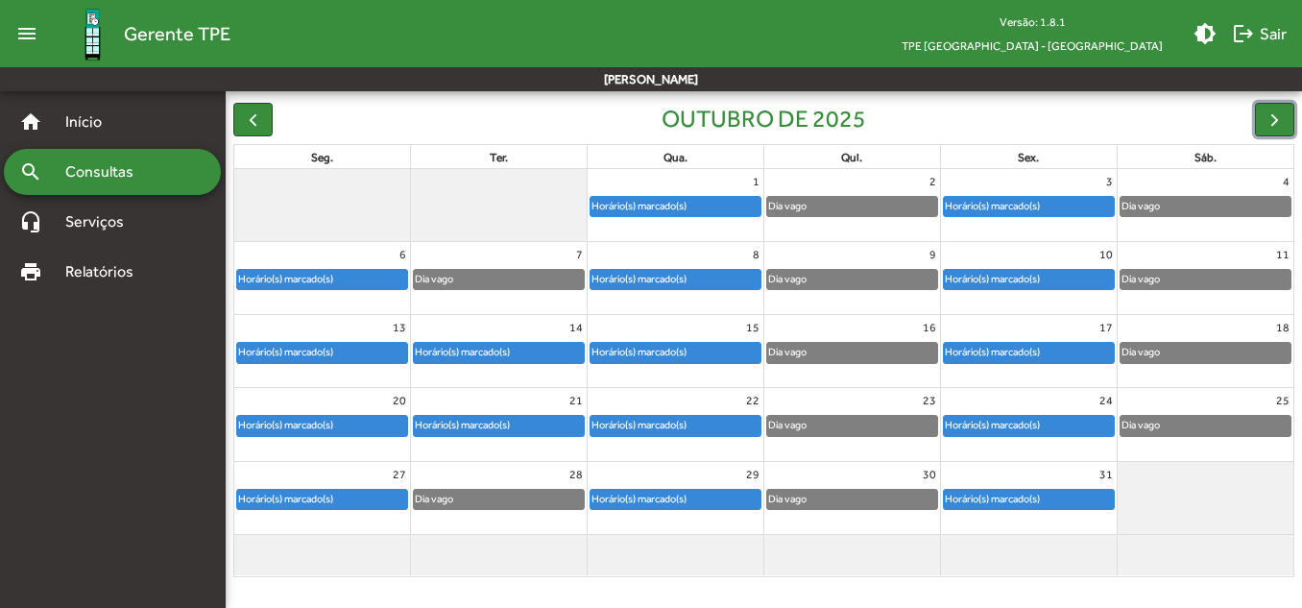
click at [696, 213] on div "Horário(s) marcado(s)" at bounding box center [676, 206] width 170 height 19
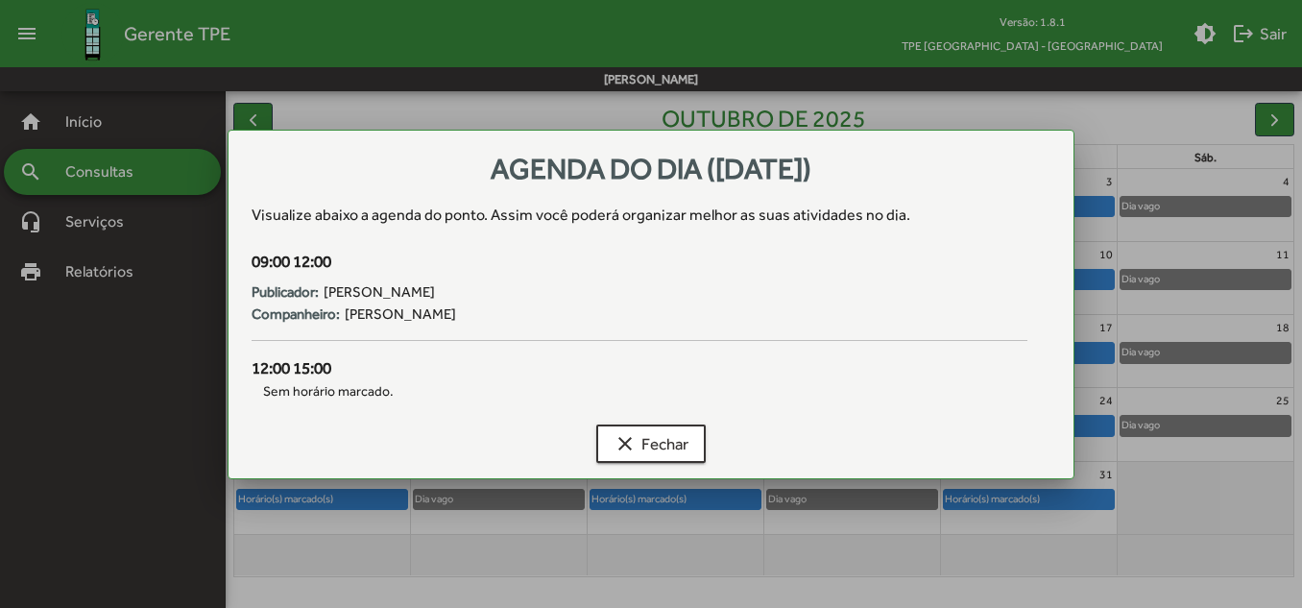
scroll to position [0, 0]
click at [695, 445] on button "clear Fechar" at bounding box center [650, 443] width 109 height 38
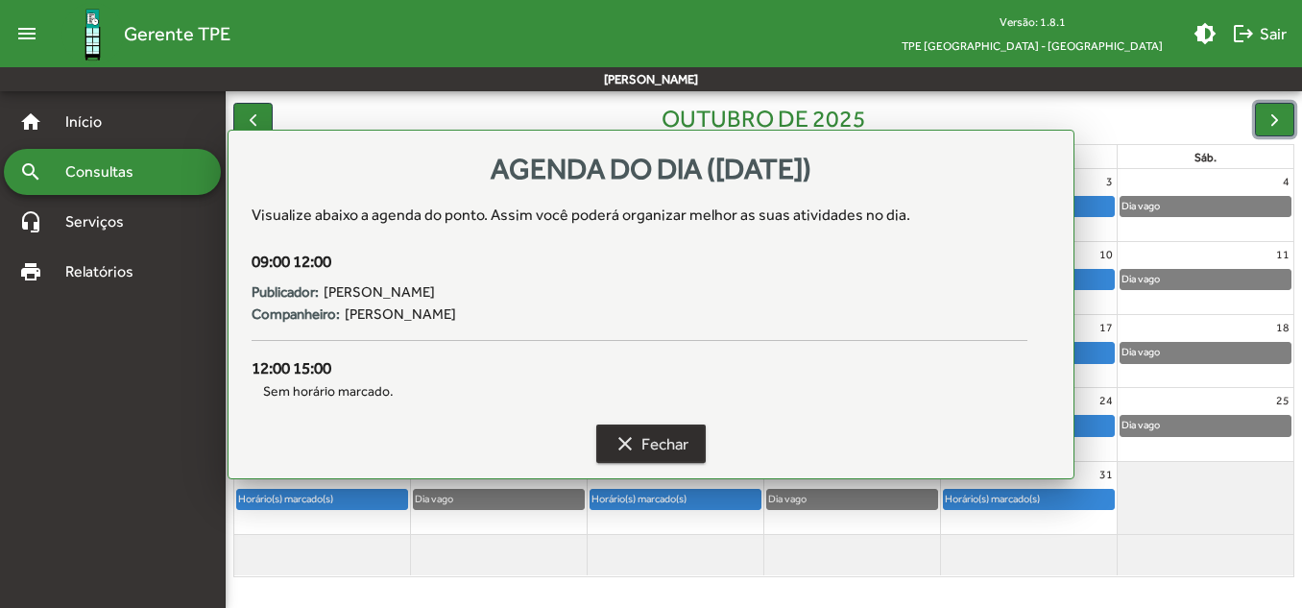
scroll to position [187, 0]
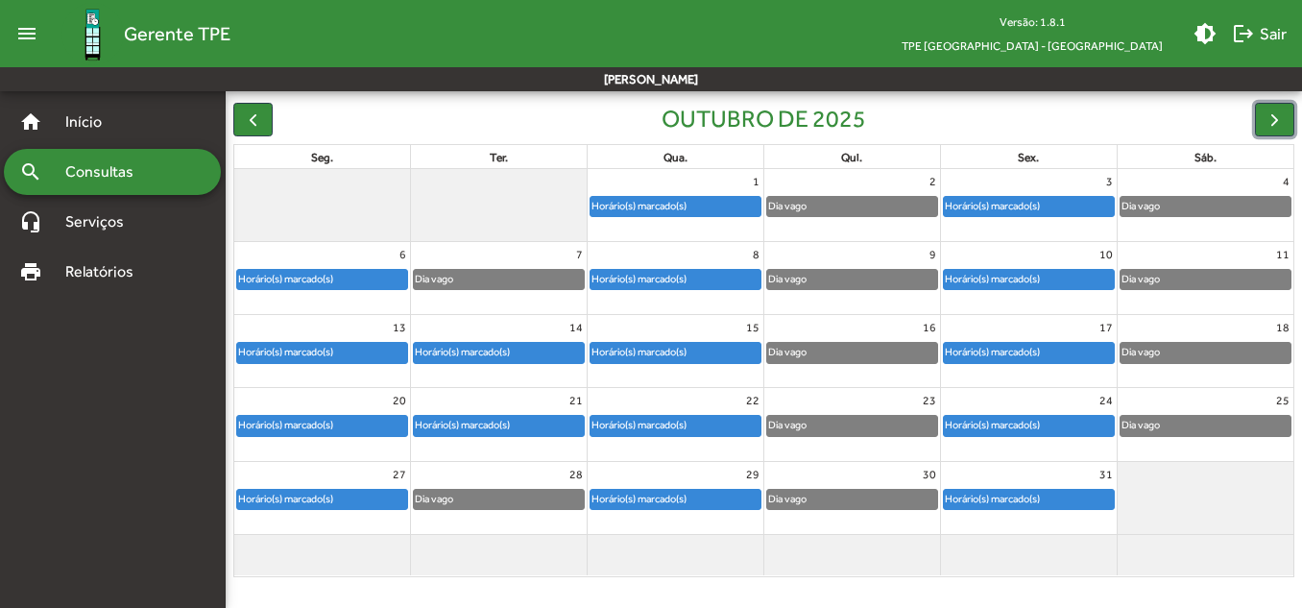
click at [885, 203] on div "Dia vago" at bounding box center [852, 206] width 170 height 19
click at [1080, 220] on div "Horário(s) marcado(s)" at bounding box center [1029, 210] width 176 height 31
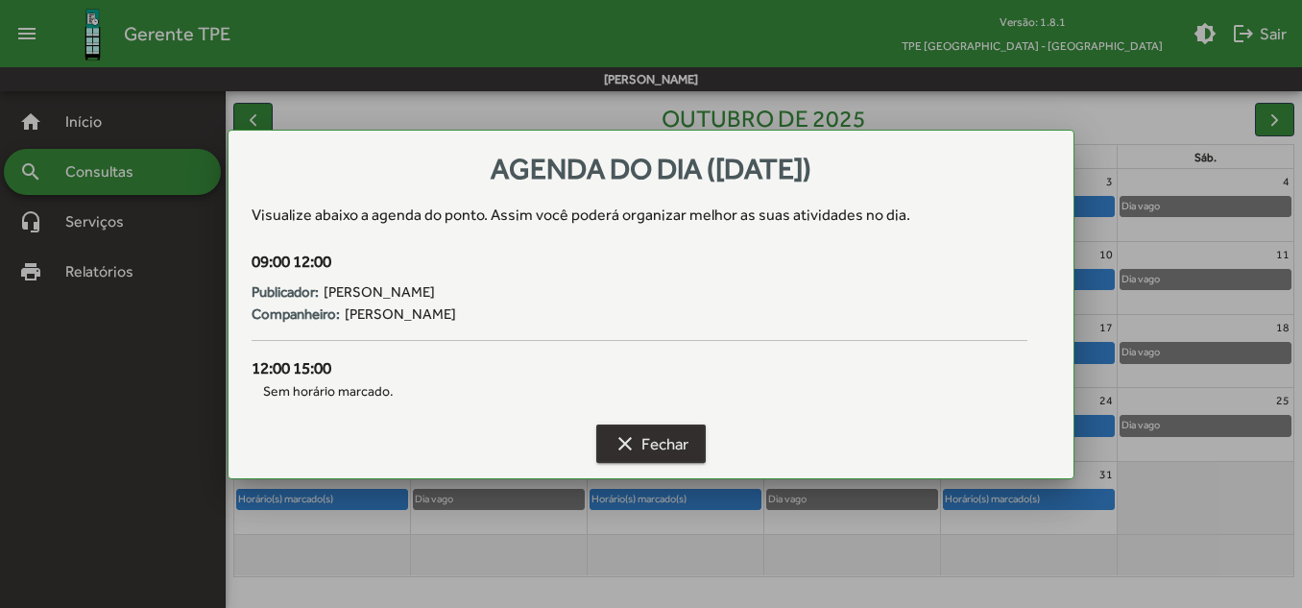
click at [649, 431] on span "clear Fechar" at bounding box center [651, 443] width 75 height 35
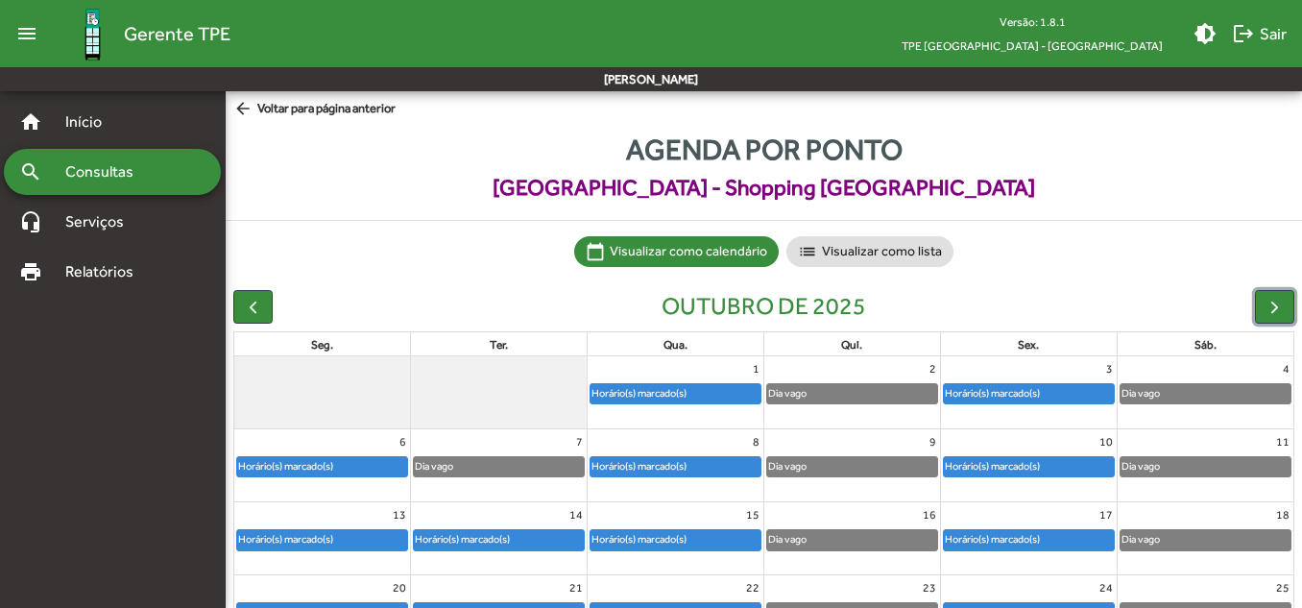
scroll to position [187, 0]
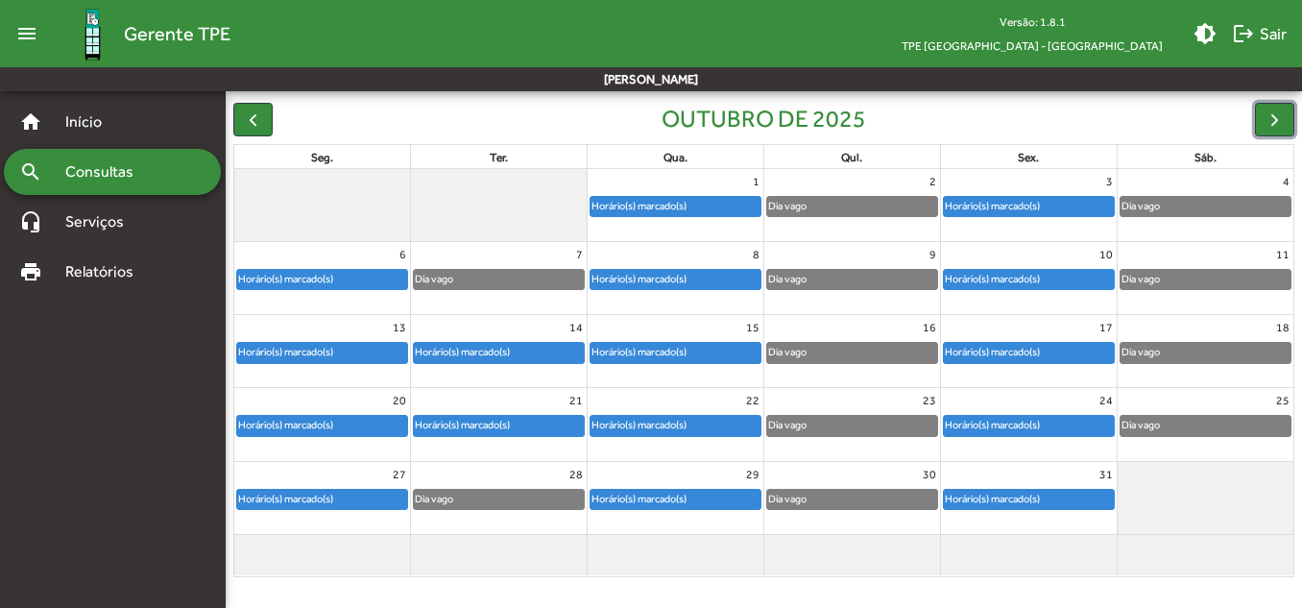
click at [1052, 211] on div "Horário(s) marcado(s)" at bounding box center [1029, 206] width 170 height 19
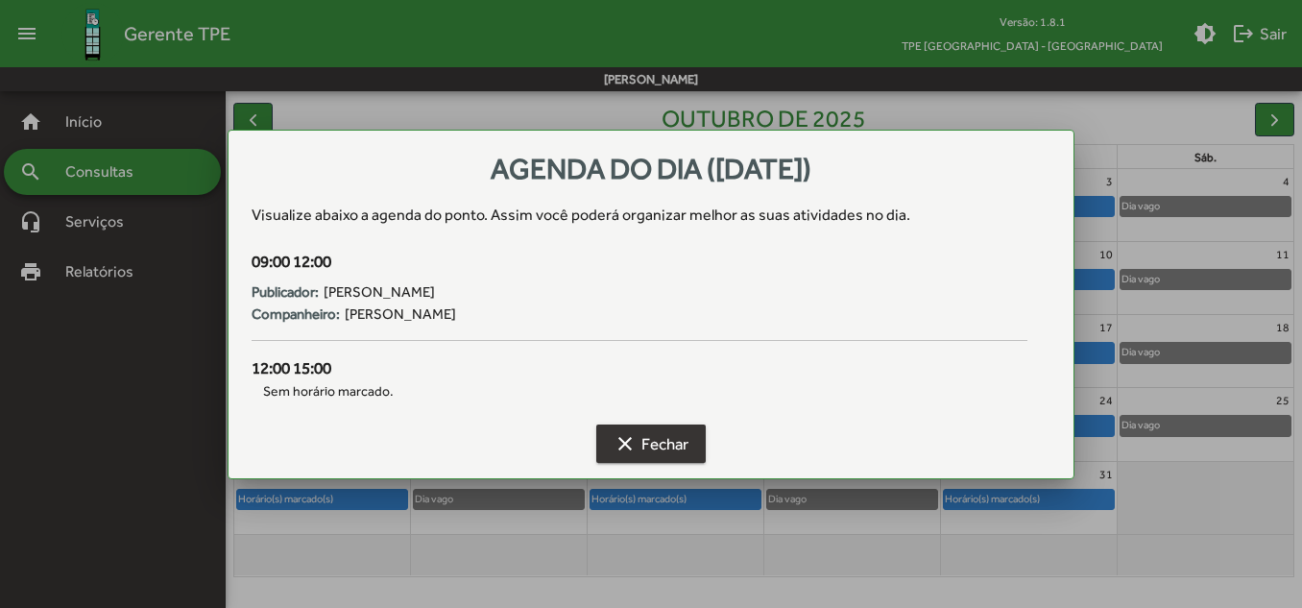
click at [661, 447] on span "clear Fechar" at bounding box center [651, 443] width 75 height 35
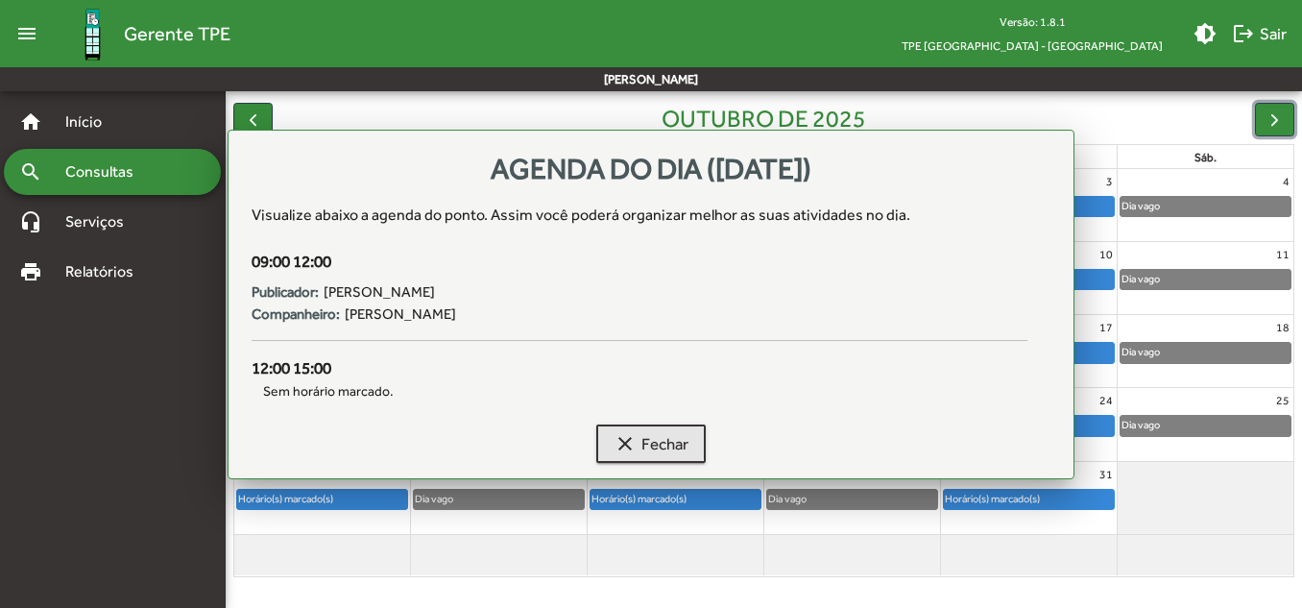
scroll to position [187, 0]
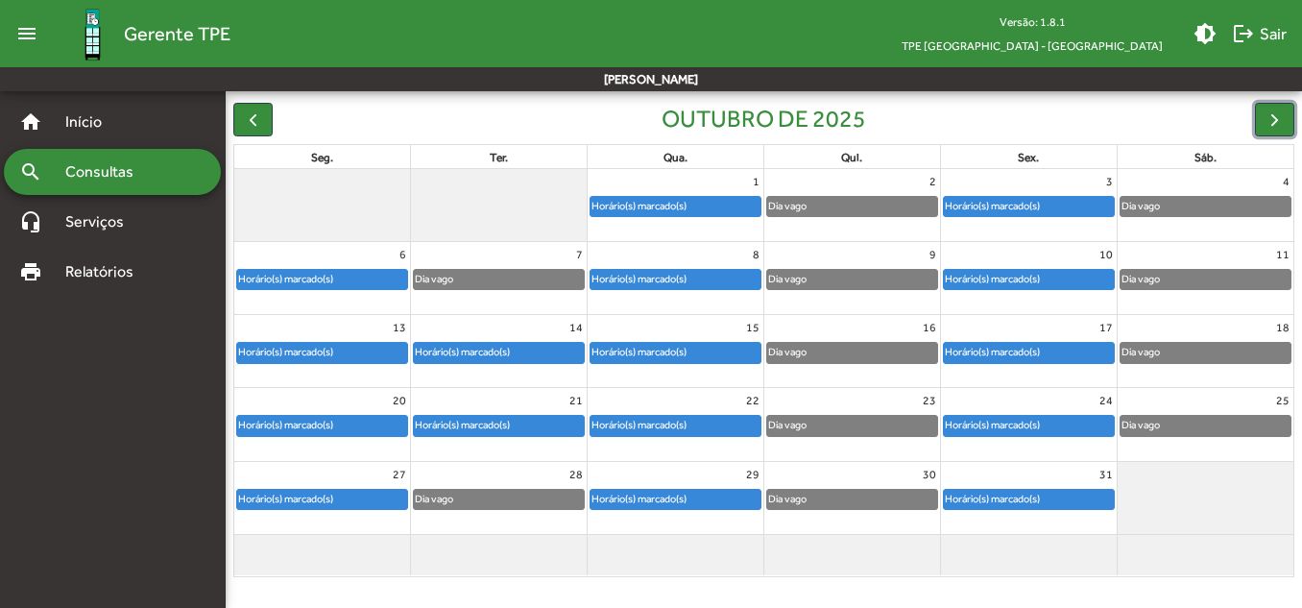
click at [1187, 203] on div "Dia vago" at bounding box center [1206, 206] width 170 height 19
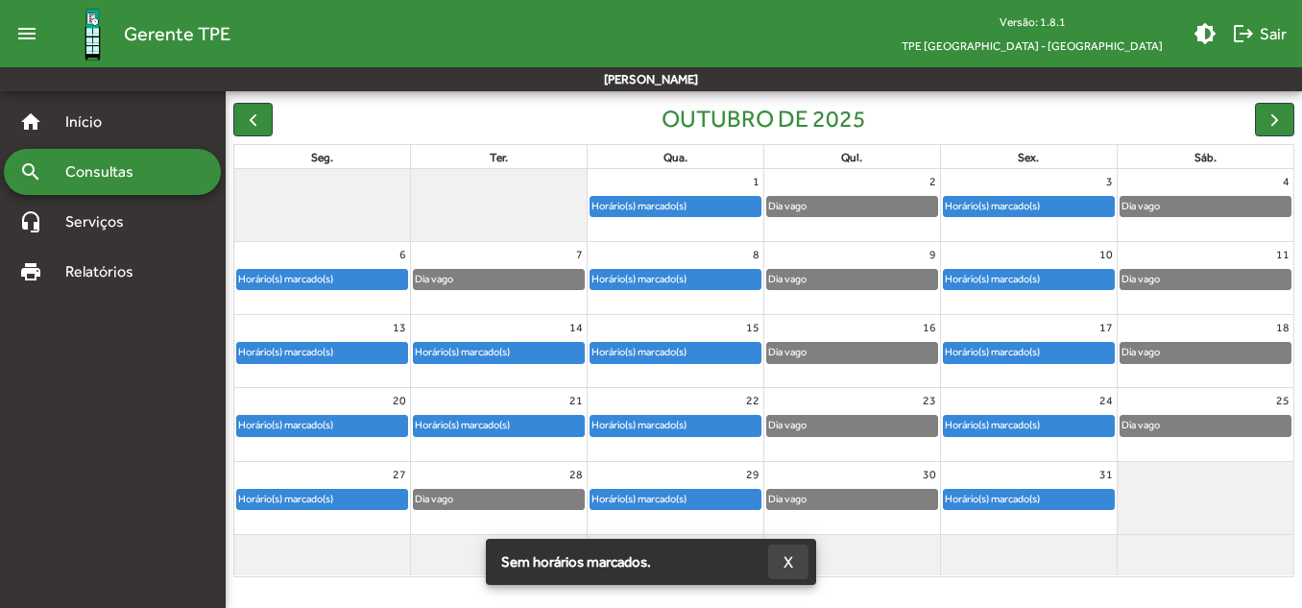
click at [781, 570] on button "X" at bounding box center [788, 561] width 40 height 35
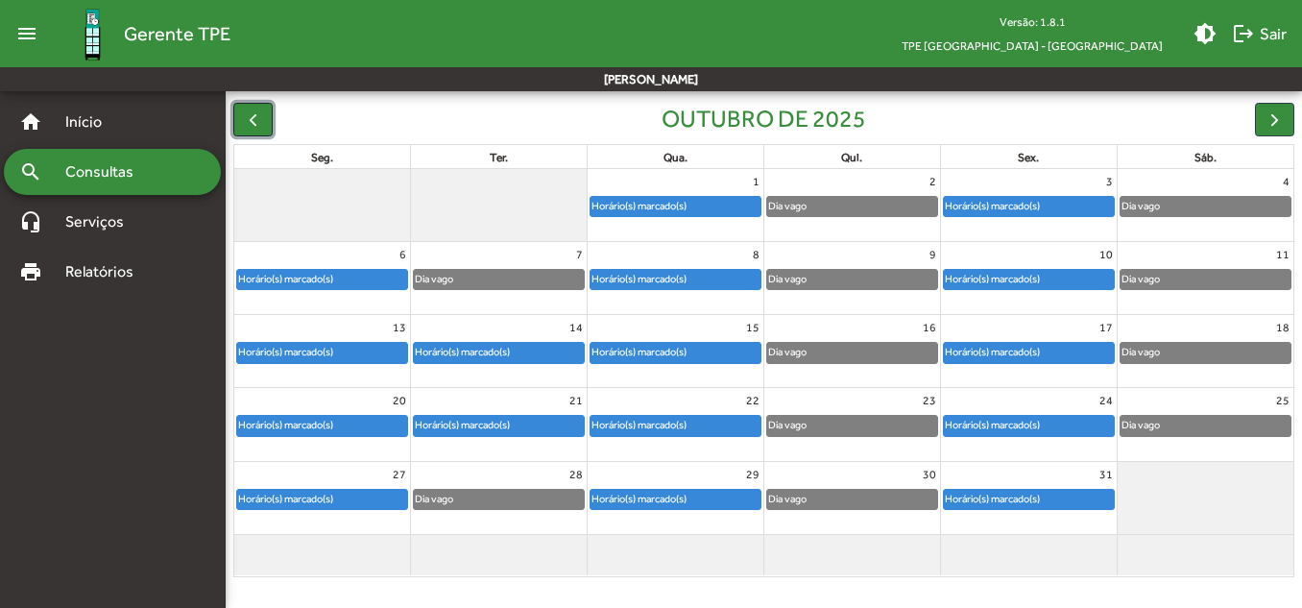
click at [265, 105] on button "button" at bounding box center [252, 120] width 39 height 34
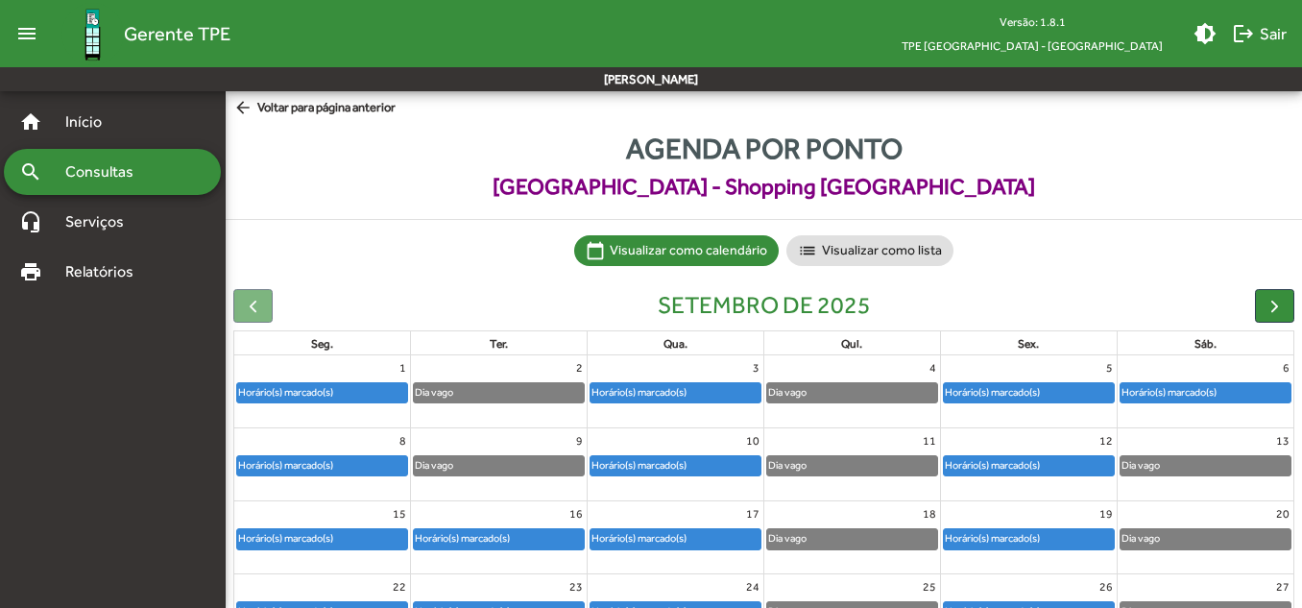
scroll to position [0, 0]
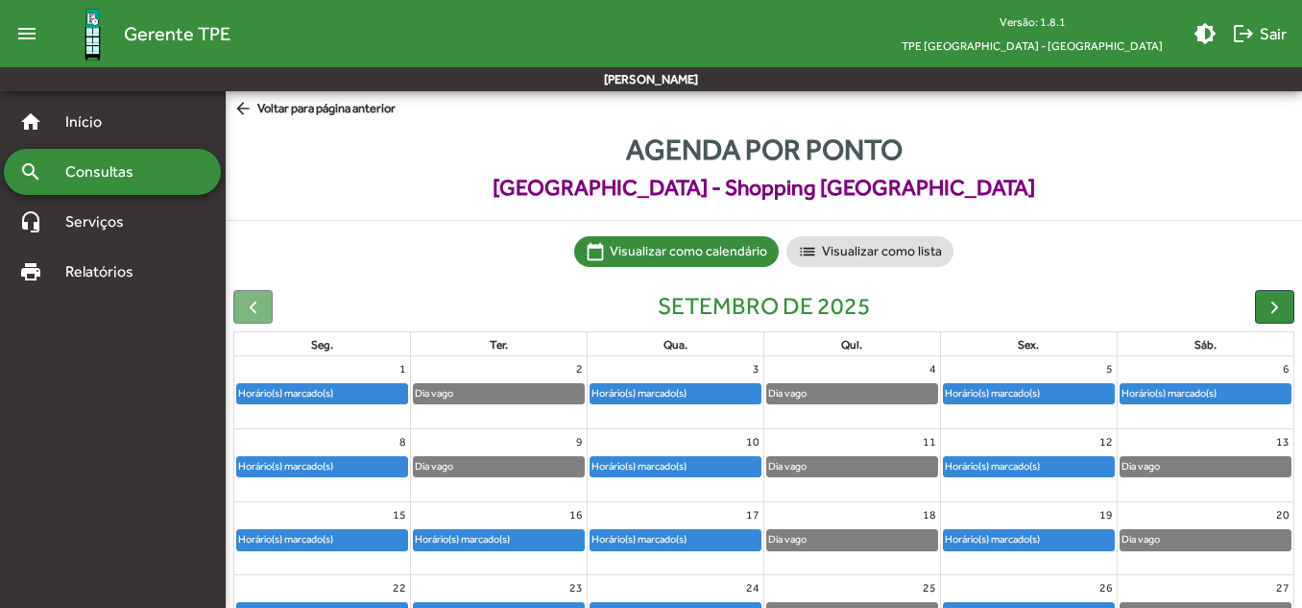
drag, startPoint x: 1008, startPoint y: 192, endPoint x: 527, endPoint y: 190, distance: 481.1
click at [527, 190] on span "[GEOGRAPHIC_DATA] - Shopping [GEOGRAPHIC_DATA]" at bounding box center [764, 188] width 1076 height 34
copy span "[GEOGRAPHIC_DATA] - Shopping [GEOGRAPHIC_DATA]"
